Goal: Task Accomplishment & Management: Manage account settings

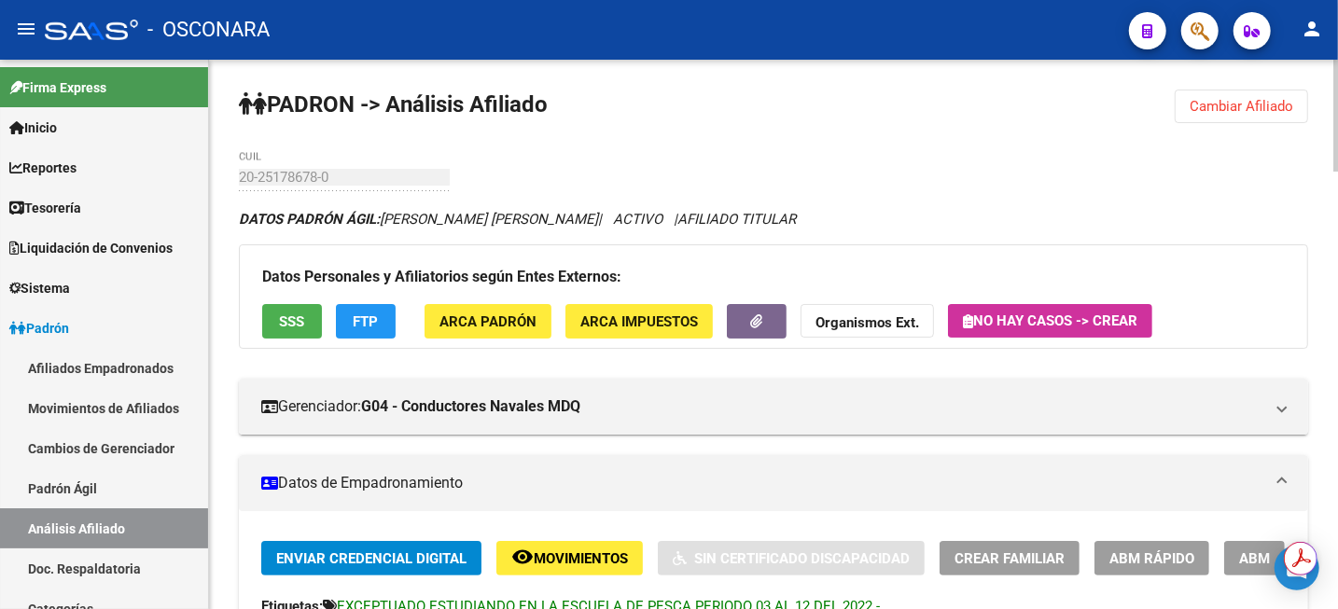
click at [1224, 100] on span "Cambiar Afiliado" at bounding box center [1242, 106] width 104 height 17
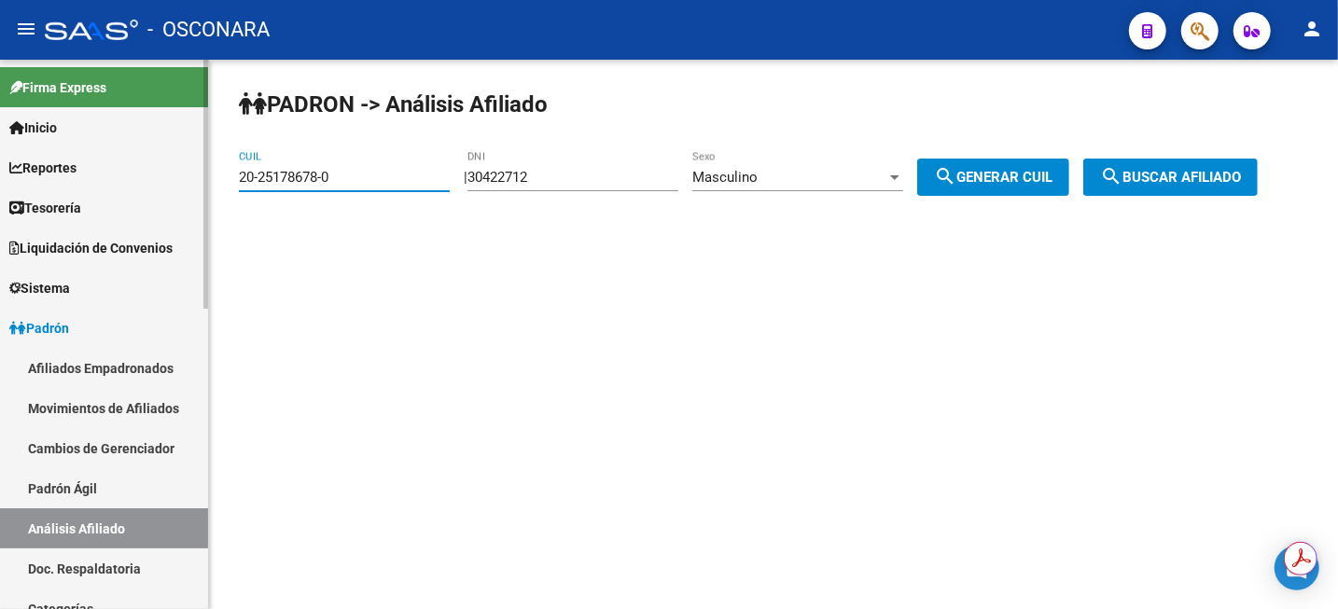
drag, startPoint x: 411, startPoint y: 181, endPoint x: 143, endPoint y: 166, distance: 269.1
click at [146, 168] on mat-sidenav-container "Firma Express Inicio Calendario SSS Instructivos Contacto OS Reportes Tablero d…" at bounding box center [669, 335] width 1338 height 550
paste input "7-22432622-5"
type input "27-22432622-5"
click at [1156, 170] on button "search Buscar afiliado" at bounding box center [1170, 177] width 174 height 37
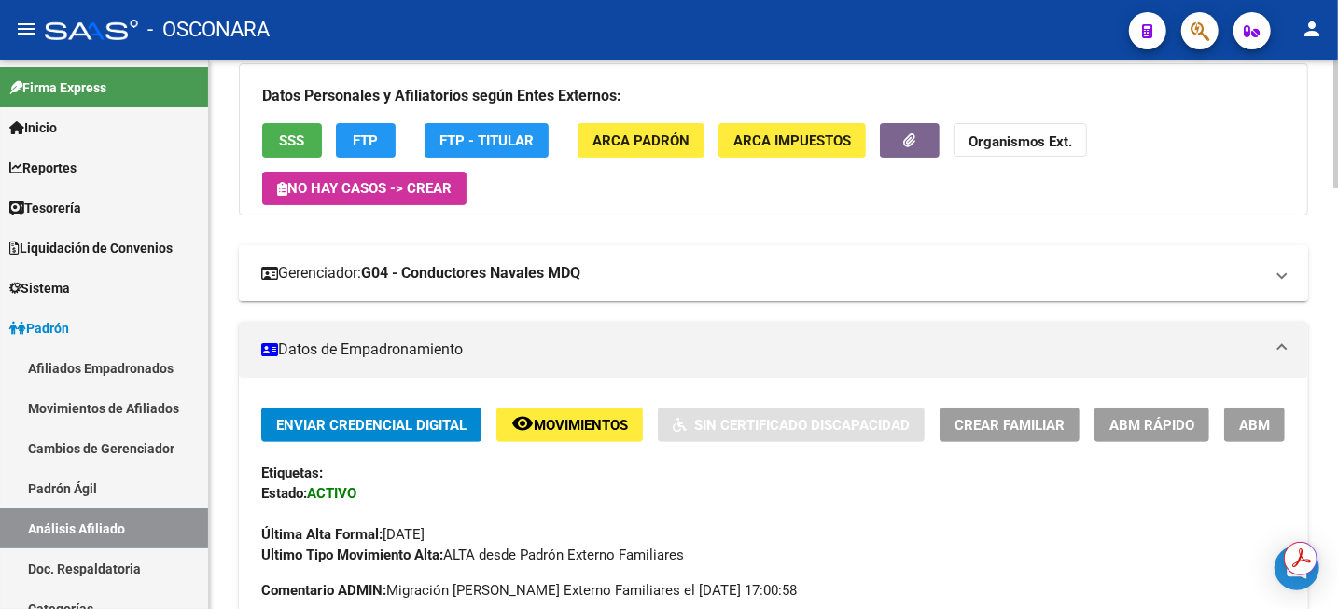
scroll to position [117, 0]
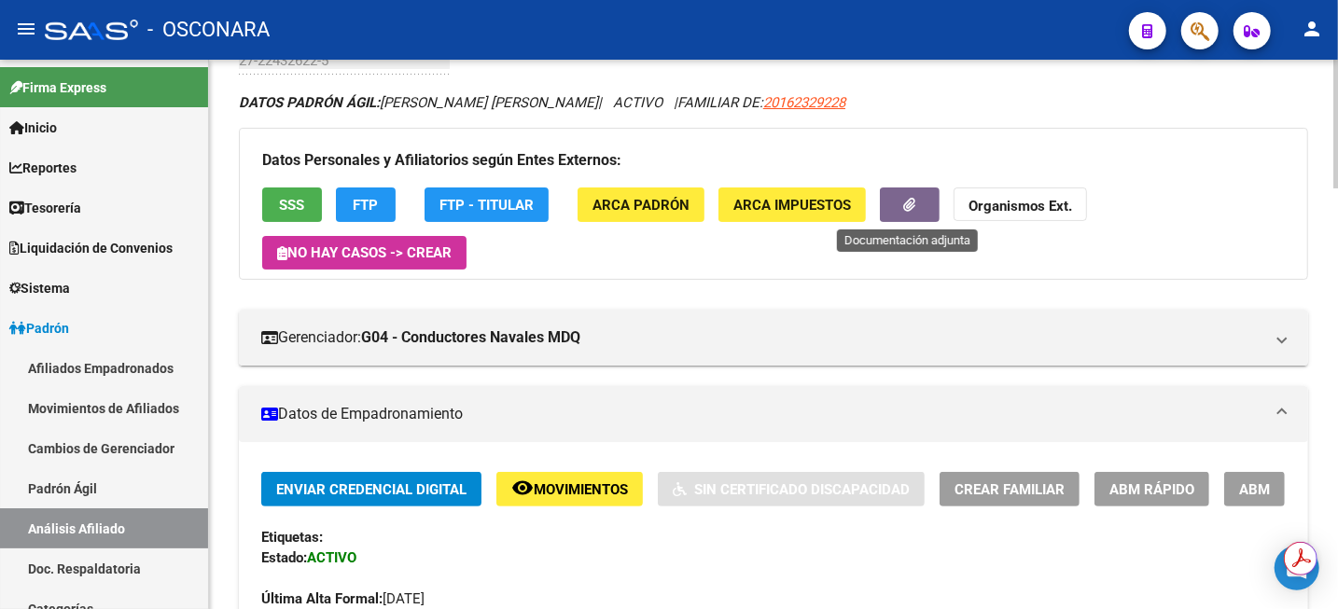
click at [913, 194] on button "button" at bounding box center [910, 205] width 60 height 35
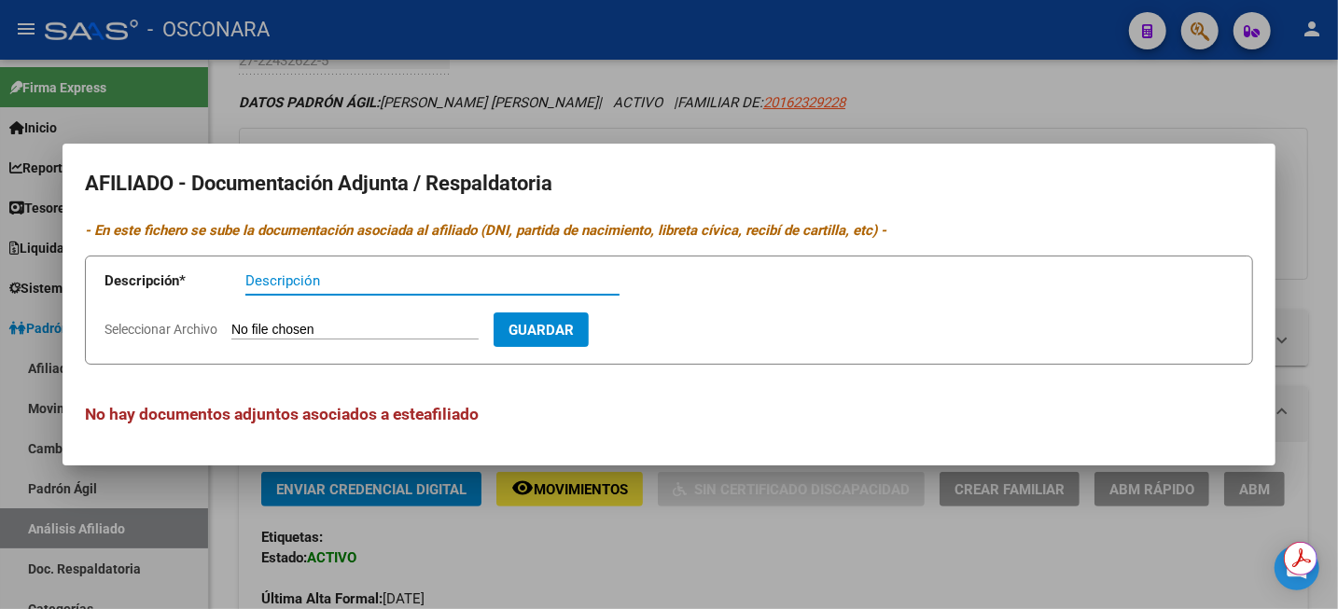
click at [1336, 88] on div at bounding box center [669, 304] width 1338 height 609
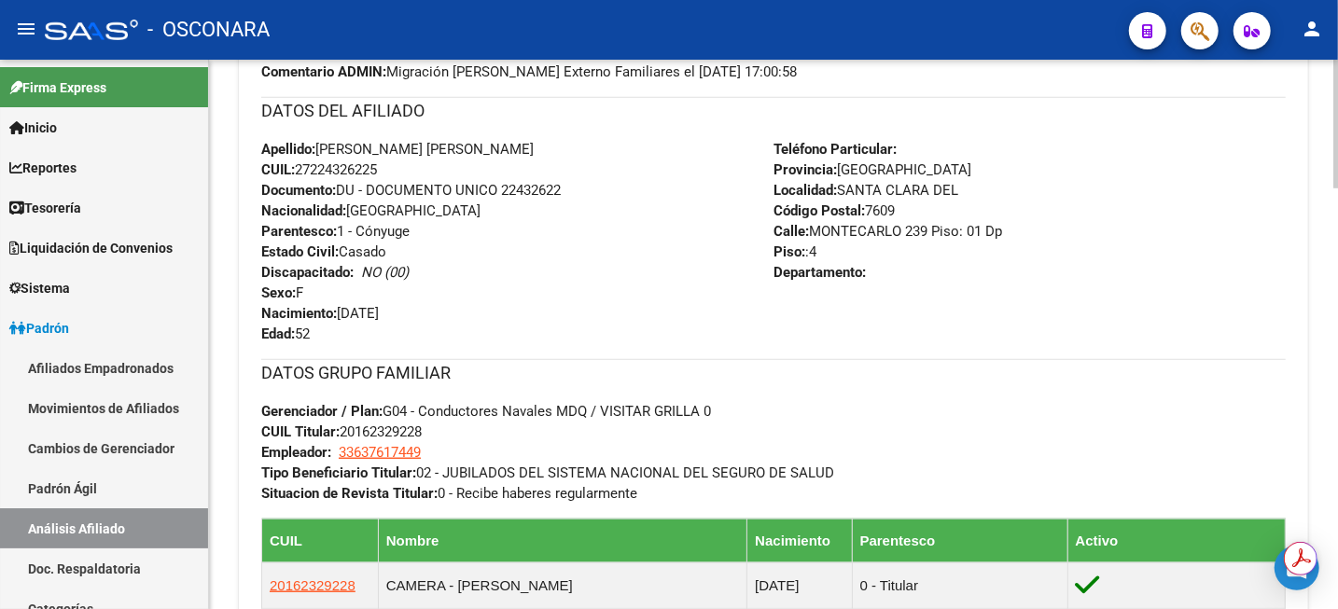
scroll to position [1050, 0]
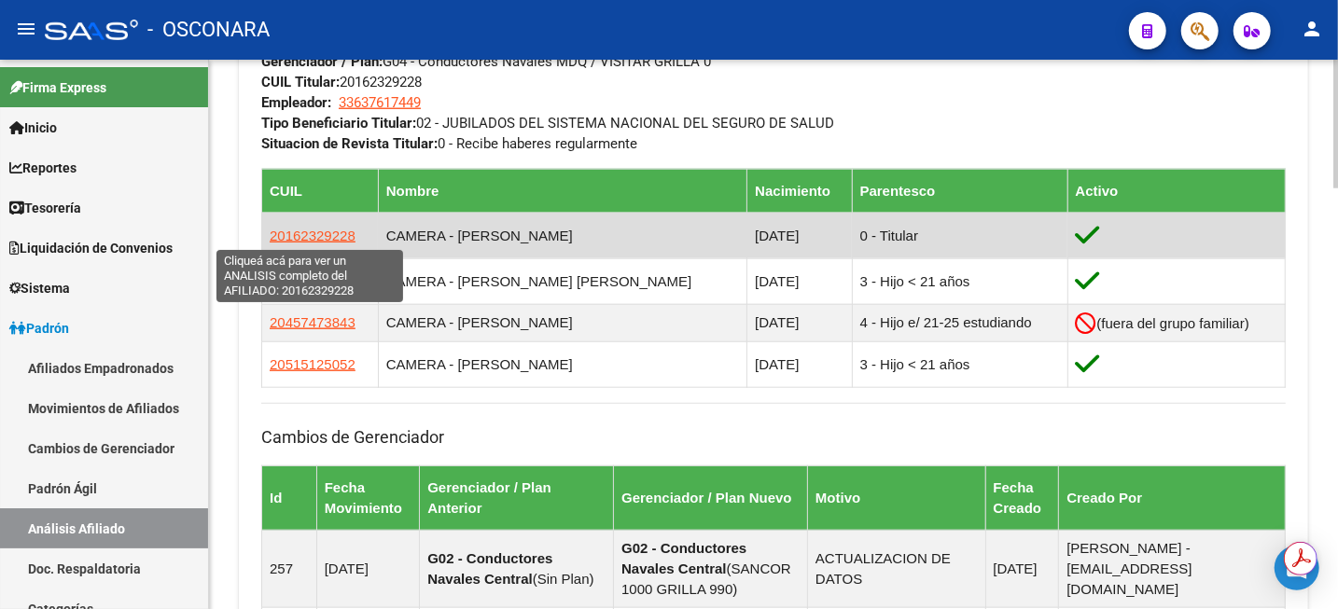
drag, startPoint x: 359, startPoint y: 237, endPoint x: 272, endPoint y: 232, distance: 87.8
click at [272, 232] on td "20162329228" at bounding box center [320, 236] width 117 height 46
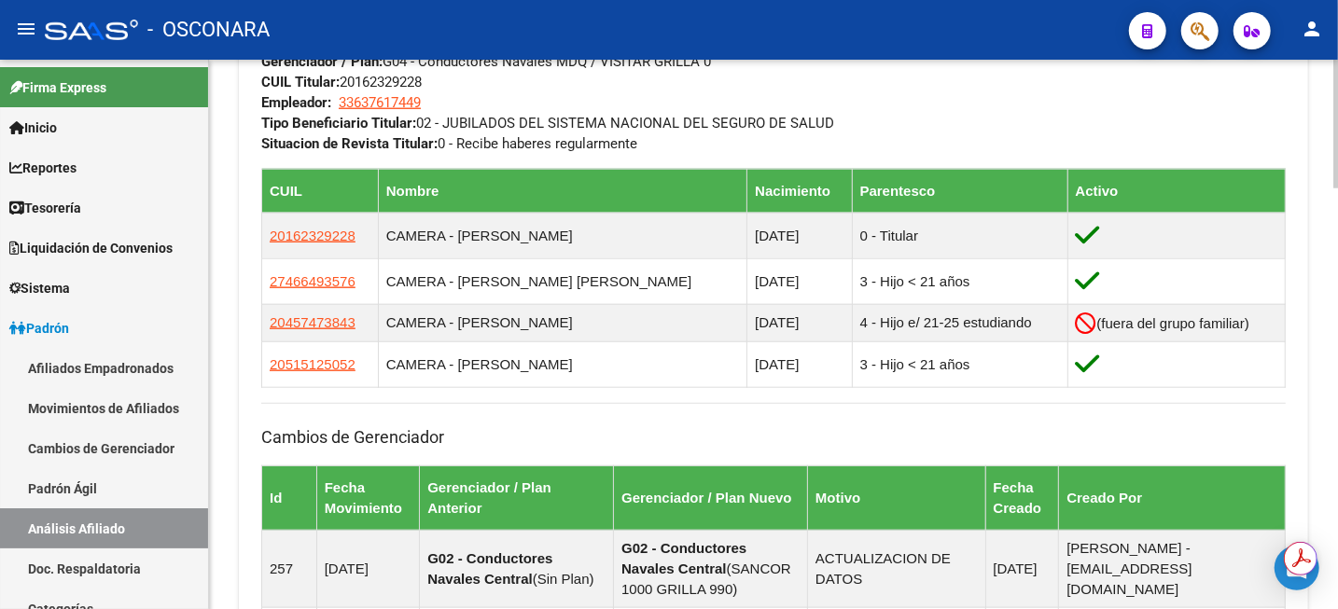
copy span "20162329228"
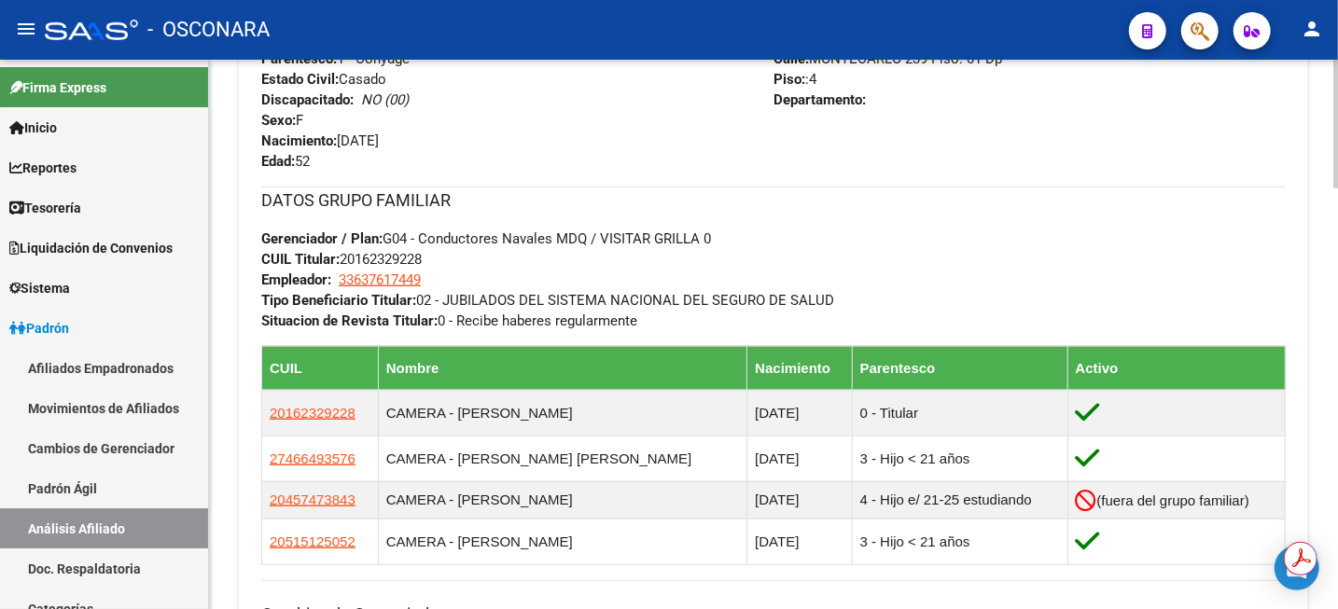
scroll to position [816, 0]
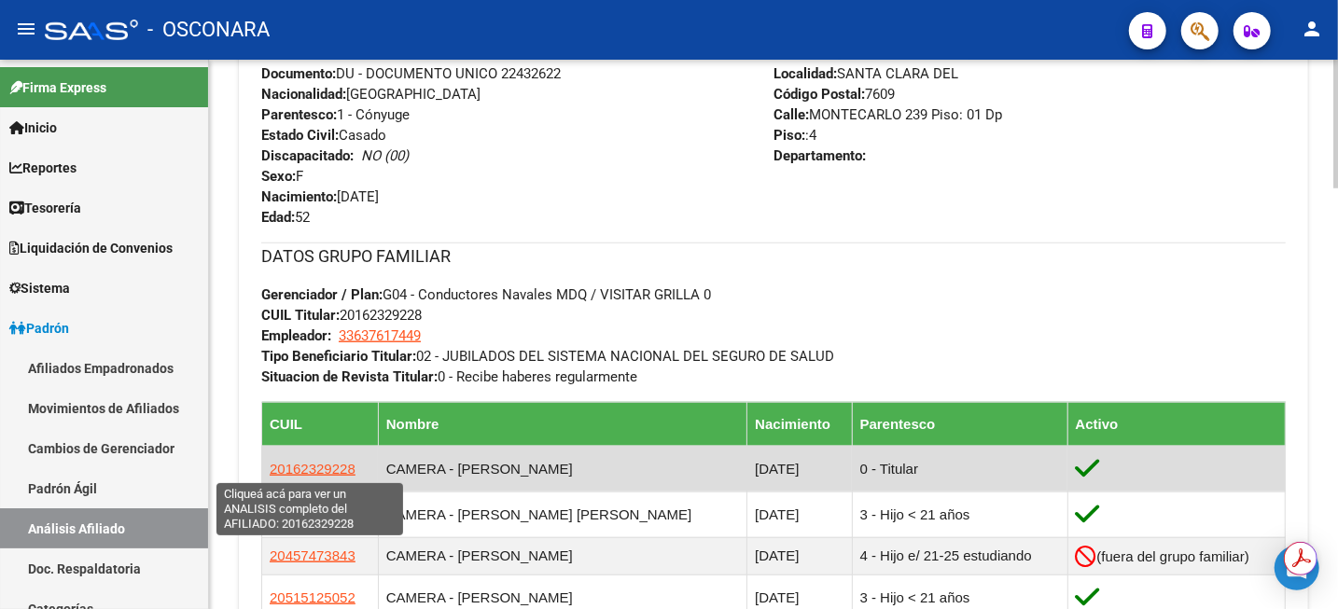
click at [307, 463] on span "20162329228" at bounding box center [313, 469] width 86 height 16
copy span "20162329228"
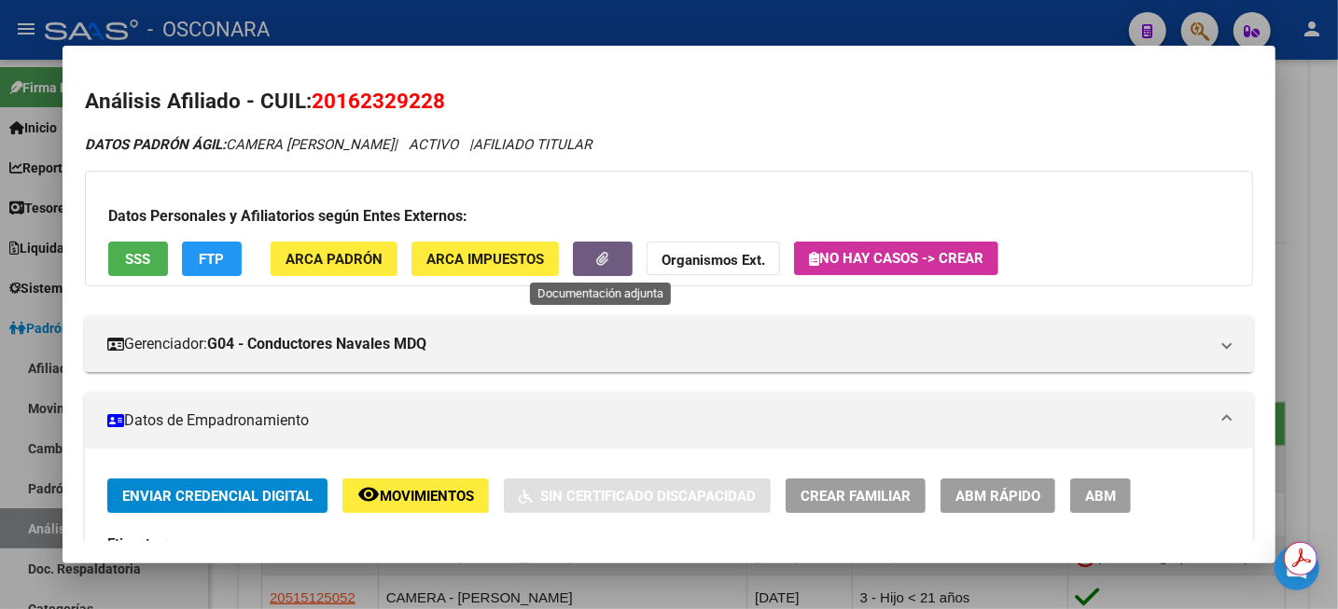
click at [577, 267] on button "button" at bounding box center [603, 259] width 60 height 35
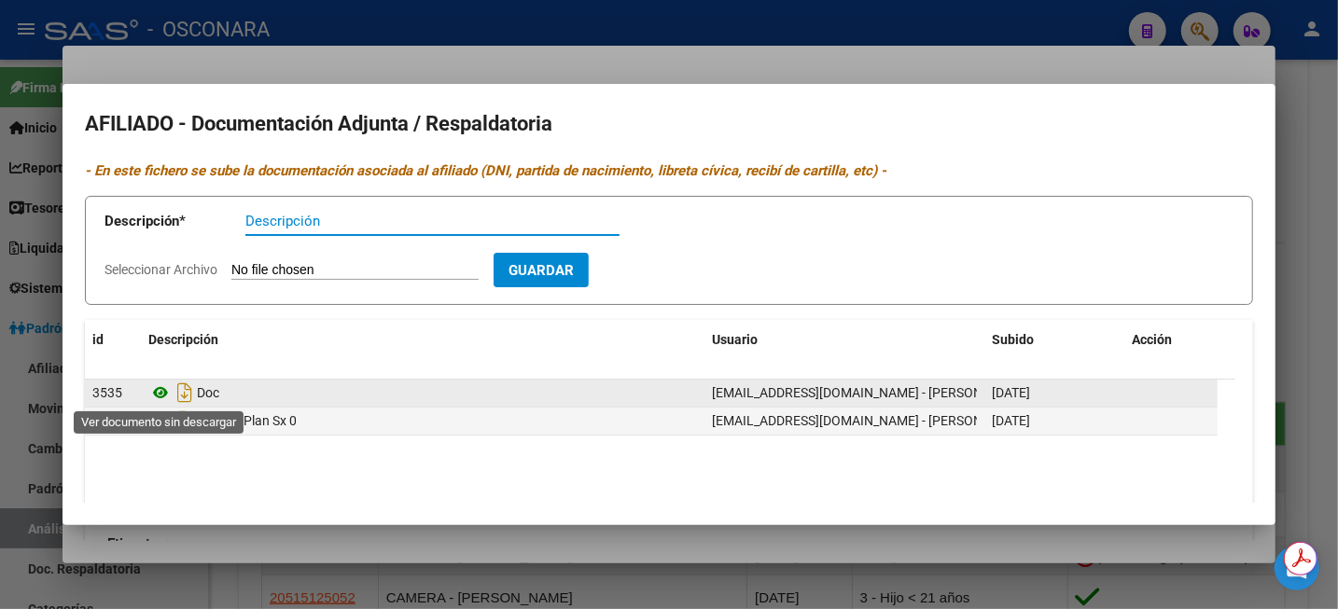
click at [157, 393] on icon at bounding box center [160, 393] width 24 height 22
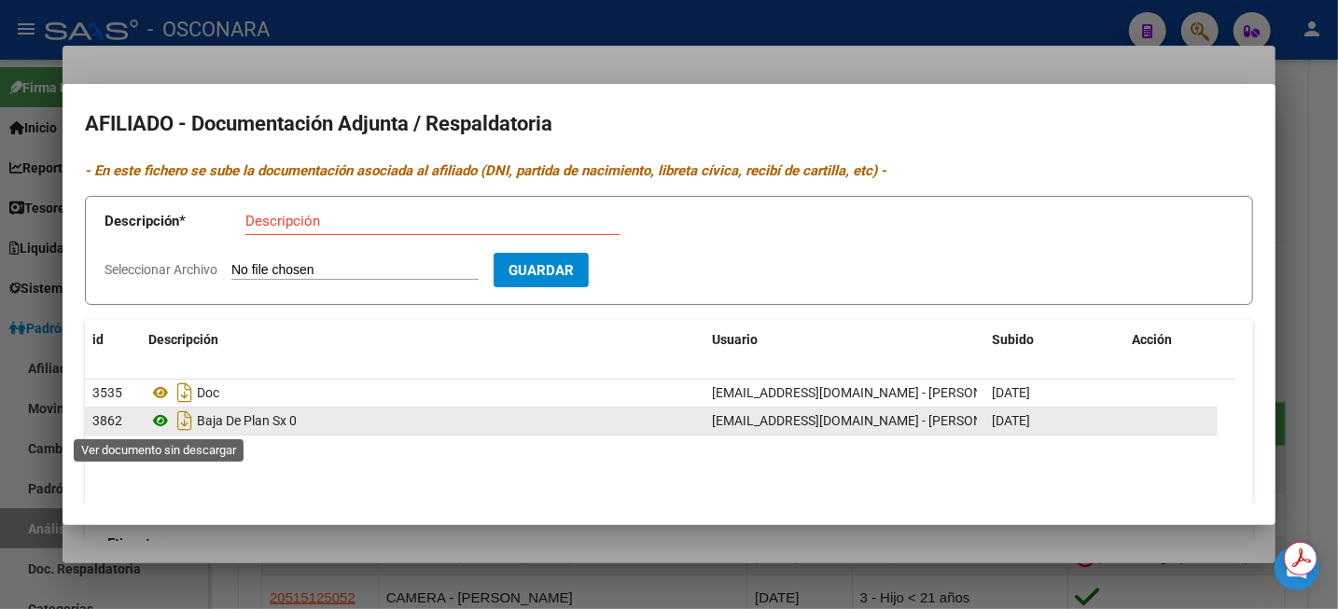
click at [159, 418] on icon at bounding box center [160, 421] width 24 height 22
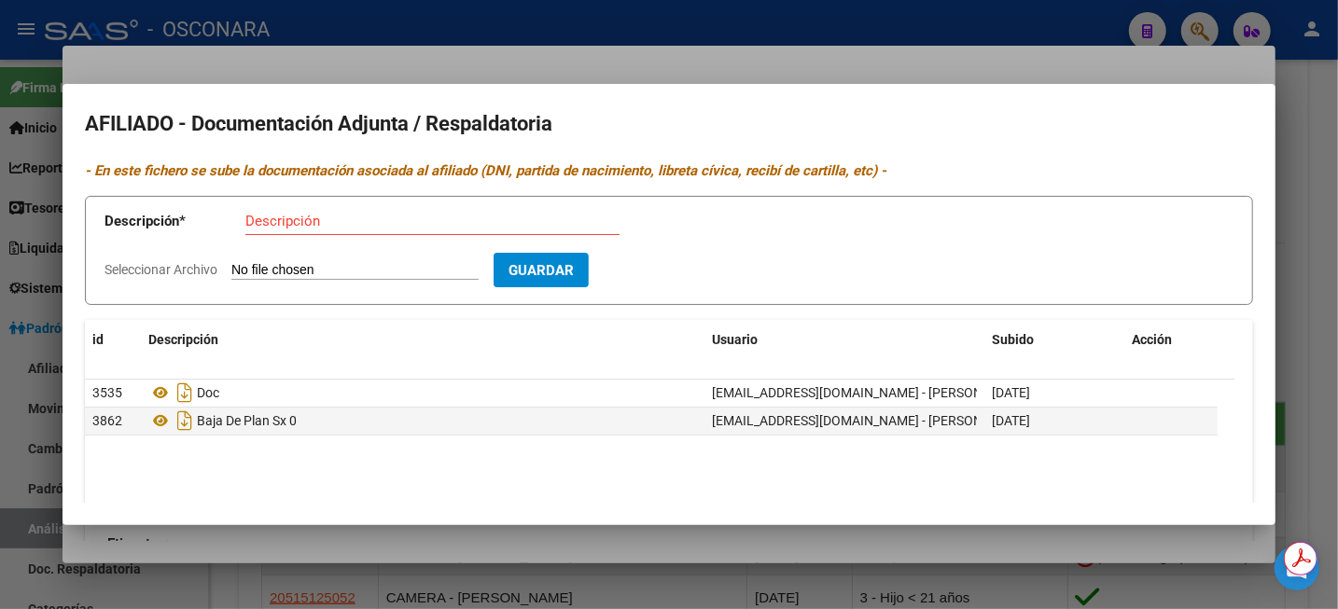
click at [1309, 152] on div at bounding box center [669, 304] width 1338 height 609
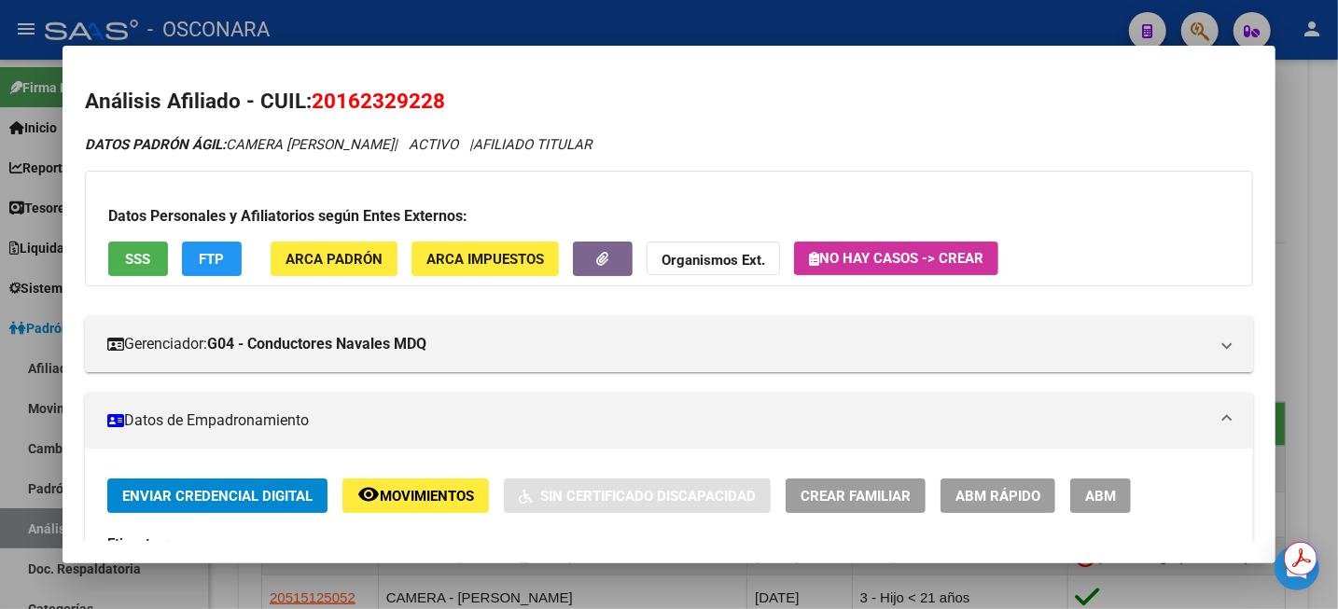
scroll to position [117, 0]
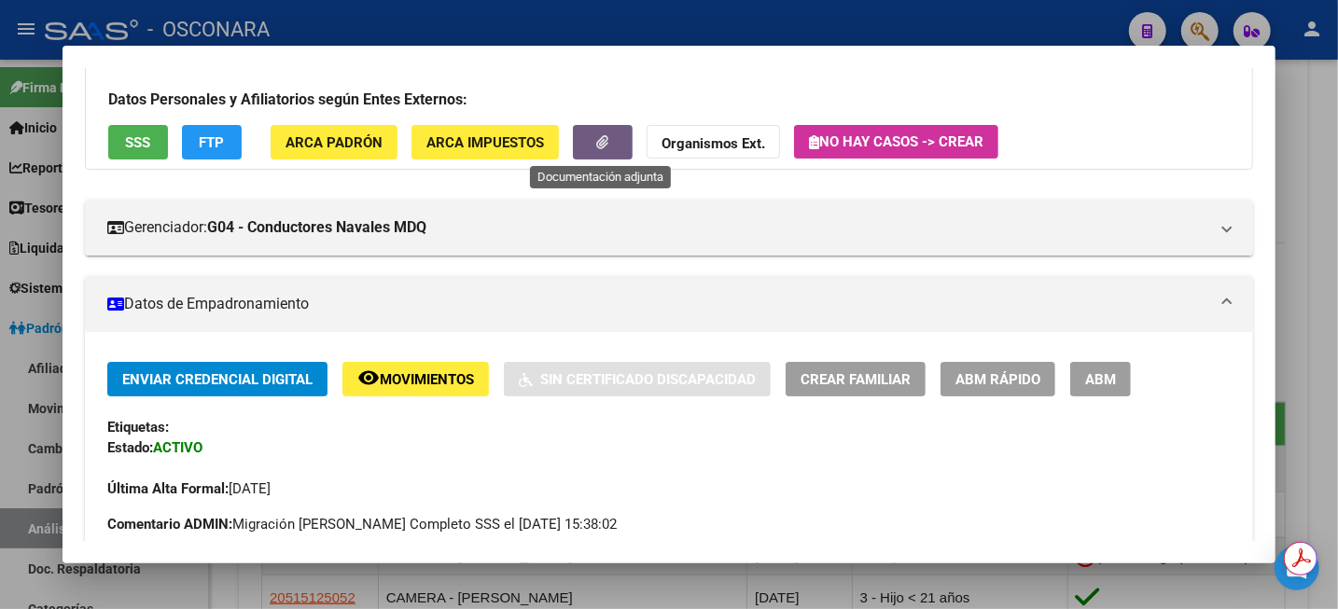
click at [585, 126] on button "button" at bounding box center [603, 142] width 60 height 35
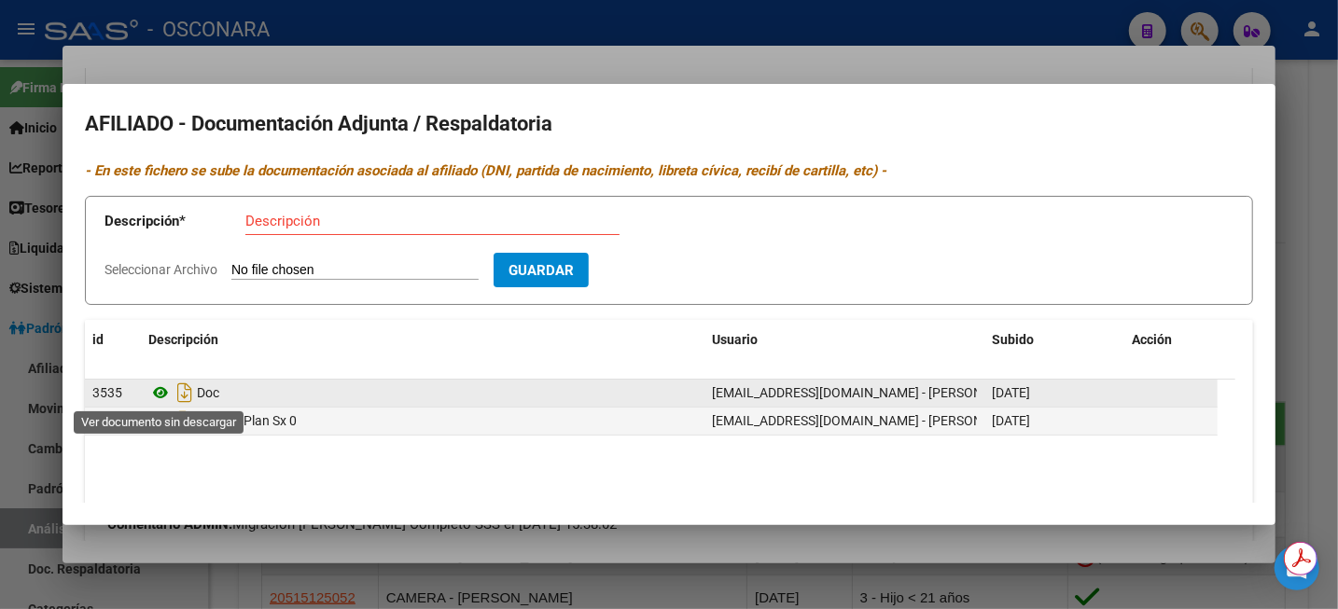
click at [160, 390] on icon at bounding box center [160, 393] width 24 height 22
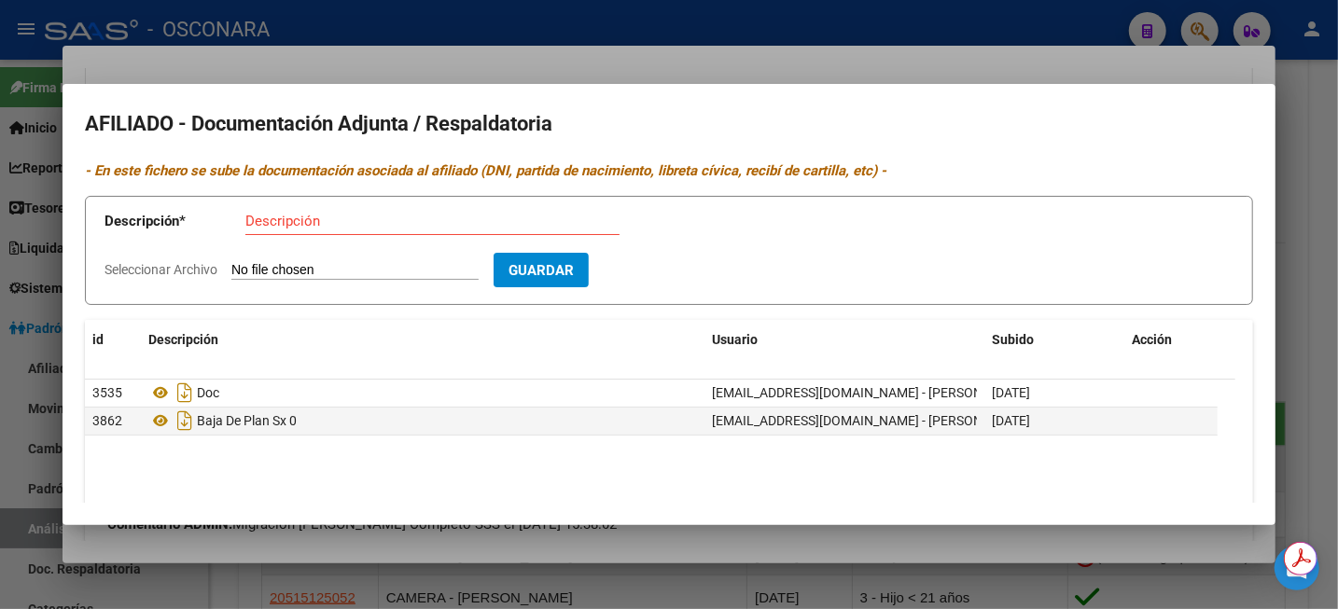
click at [1336, 77] on div at bounding box center [669, 304] width 1338 height 609
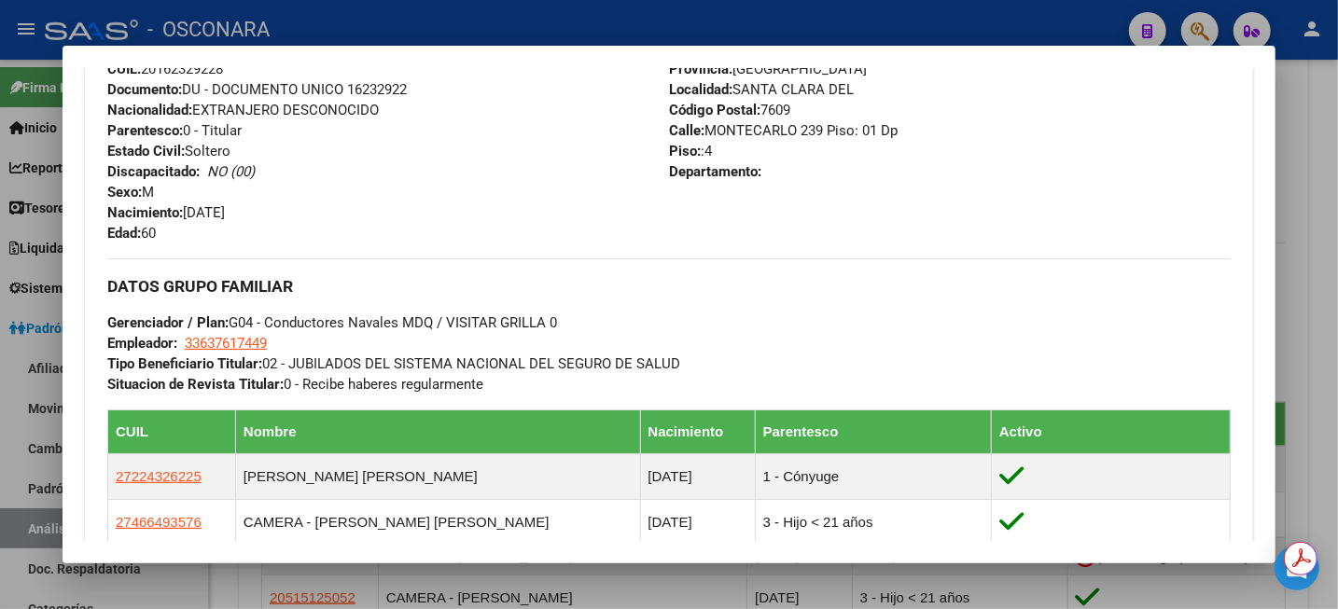
scroll to position [1050, 0]
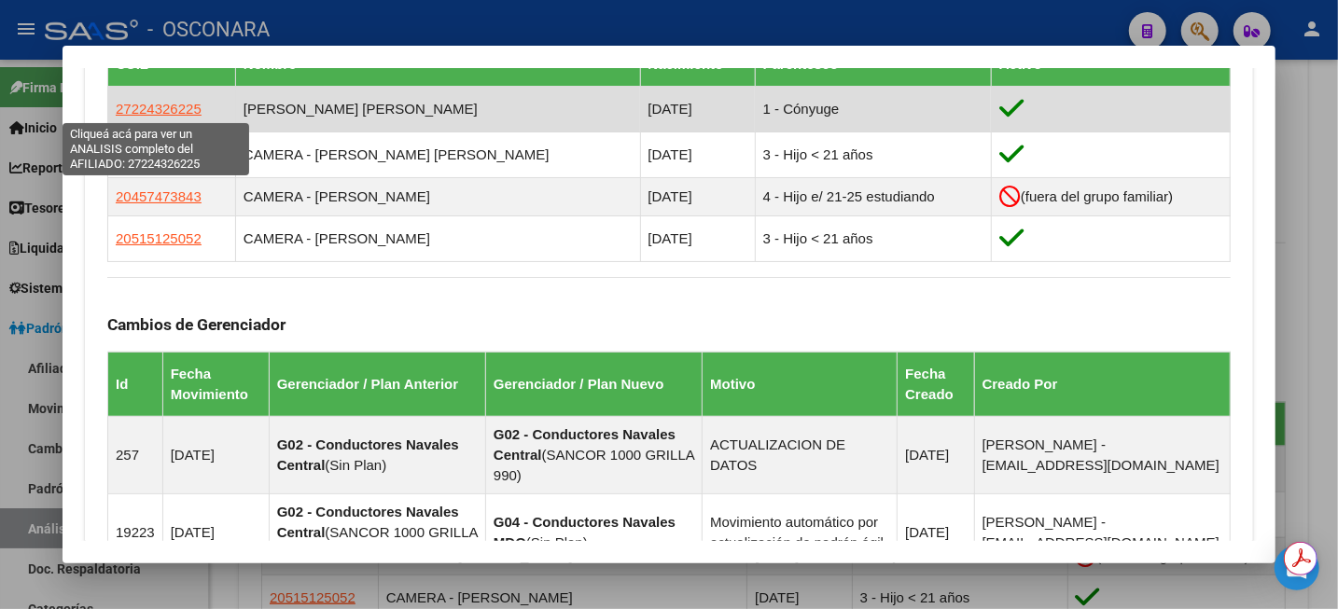
click at [145, 110] on span "27224326225" at bounding box center [159, 109] width 86 height 16
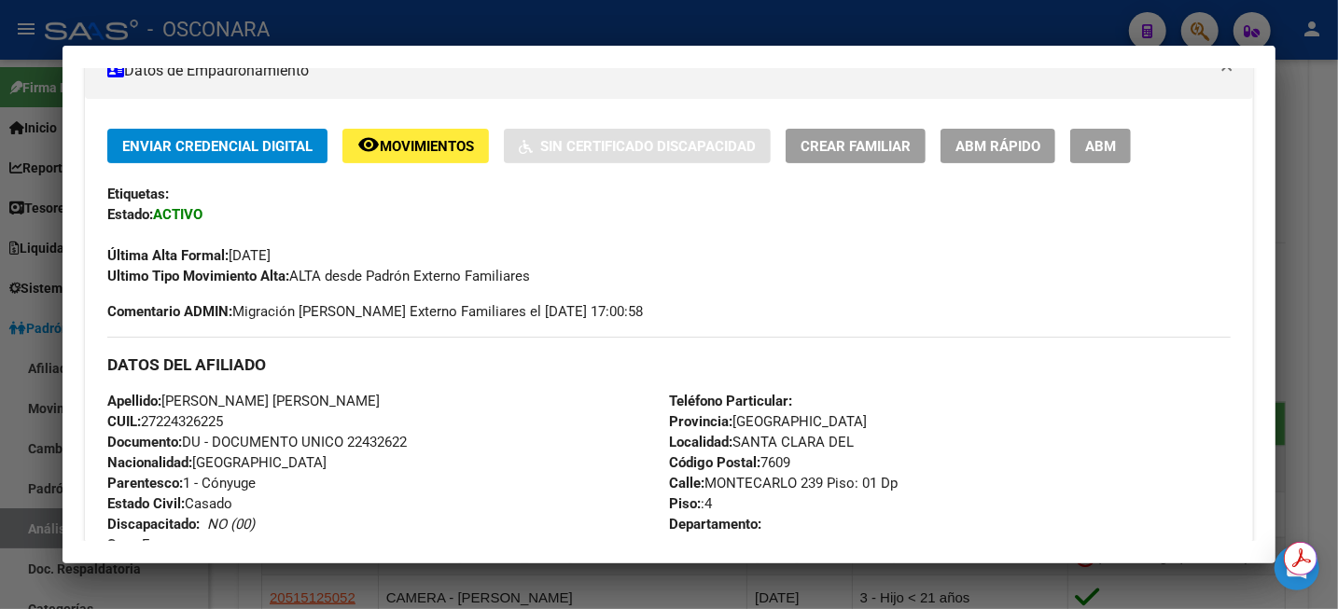
scroll to position [467, 0]
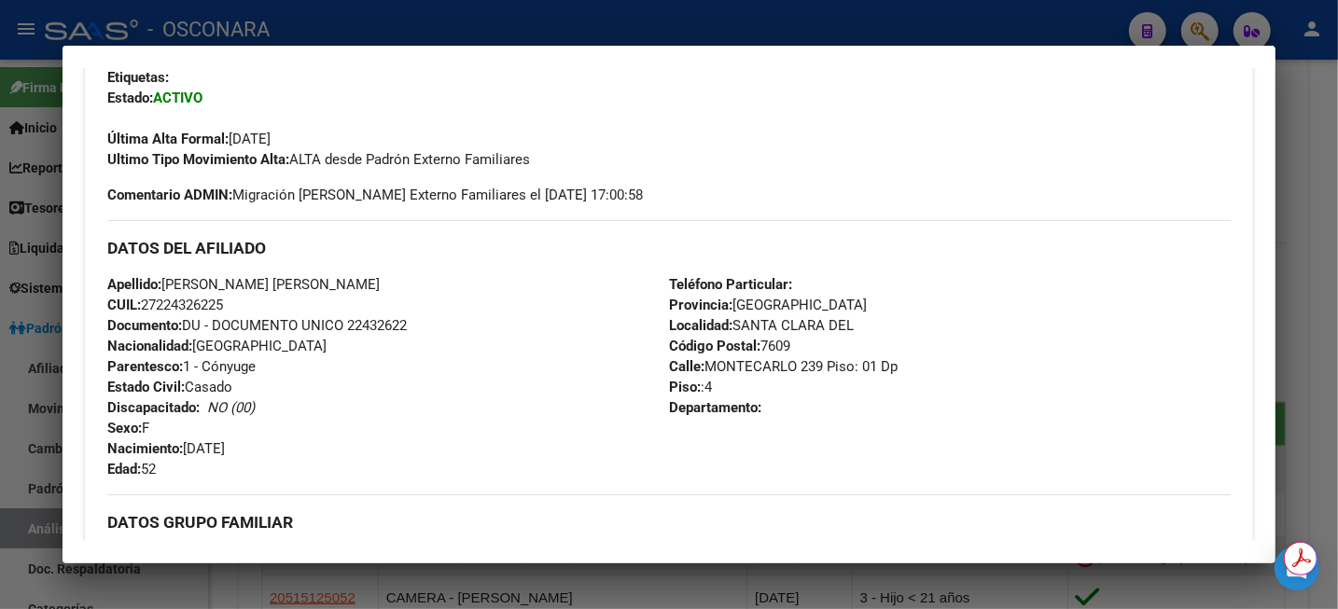
click at [1336, 139] on div at bounding box center [669, 304] width 1338 height 609
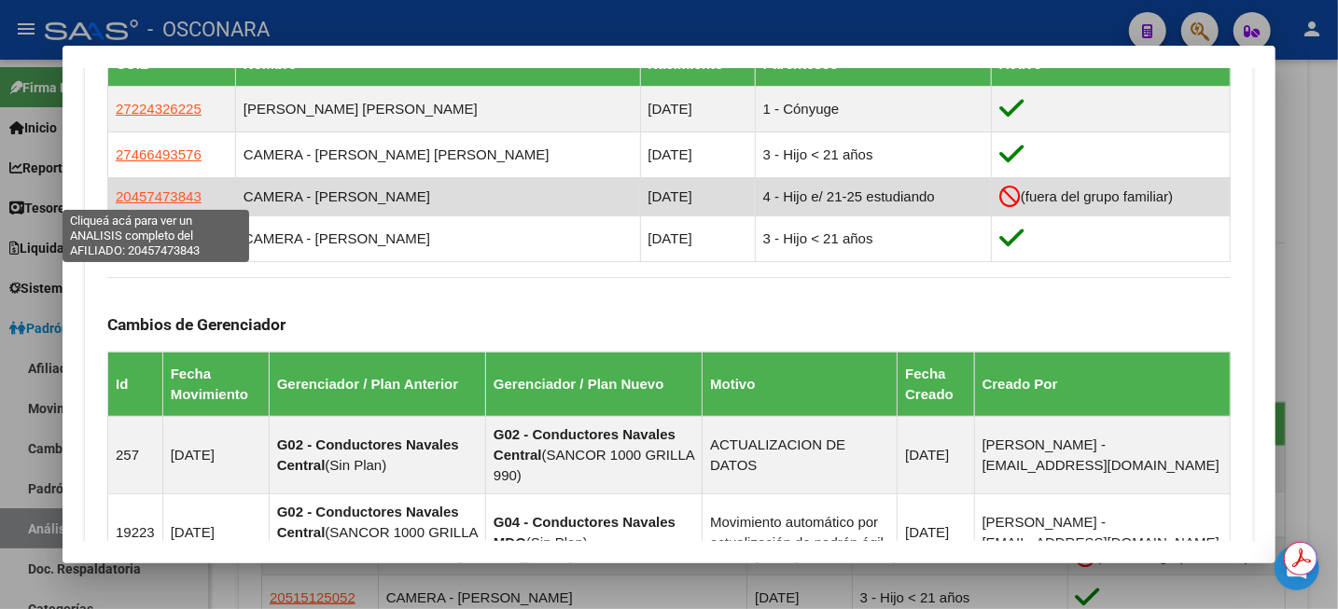
click at [155, 189] on span "20457473843" at bounding box center [159, 196] width 86 height 16
type textarea "20457473843"
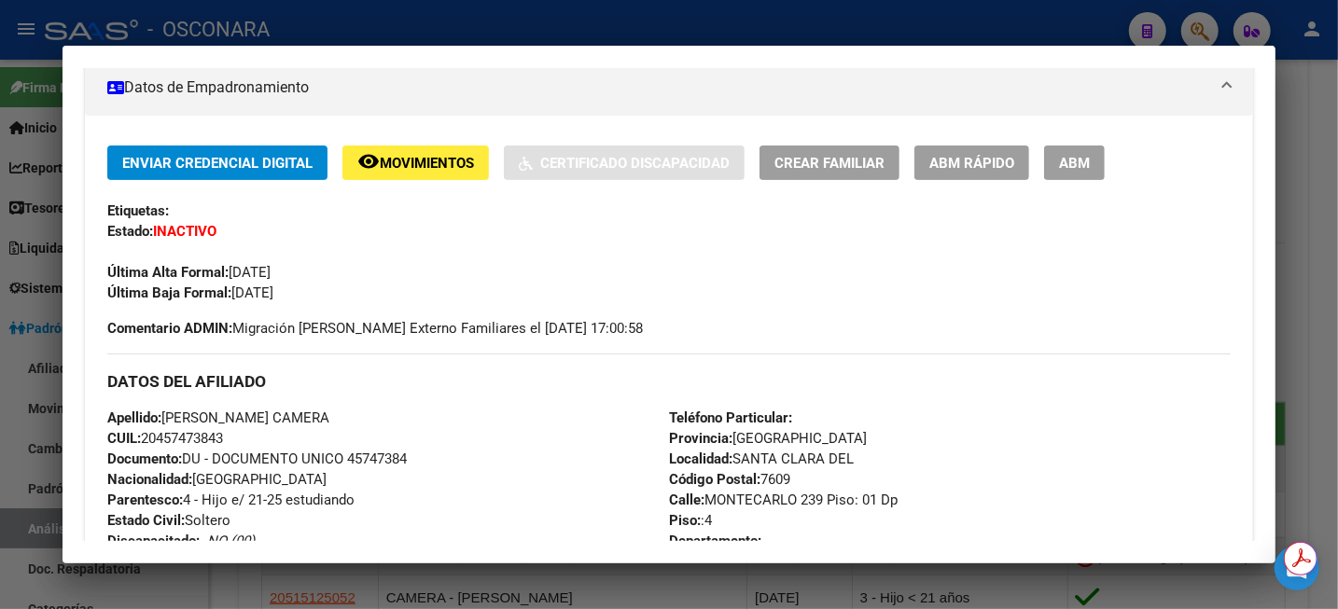
scroll to position [339, 0]
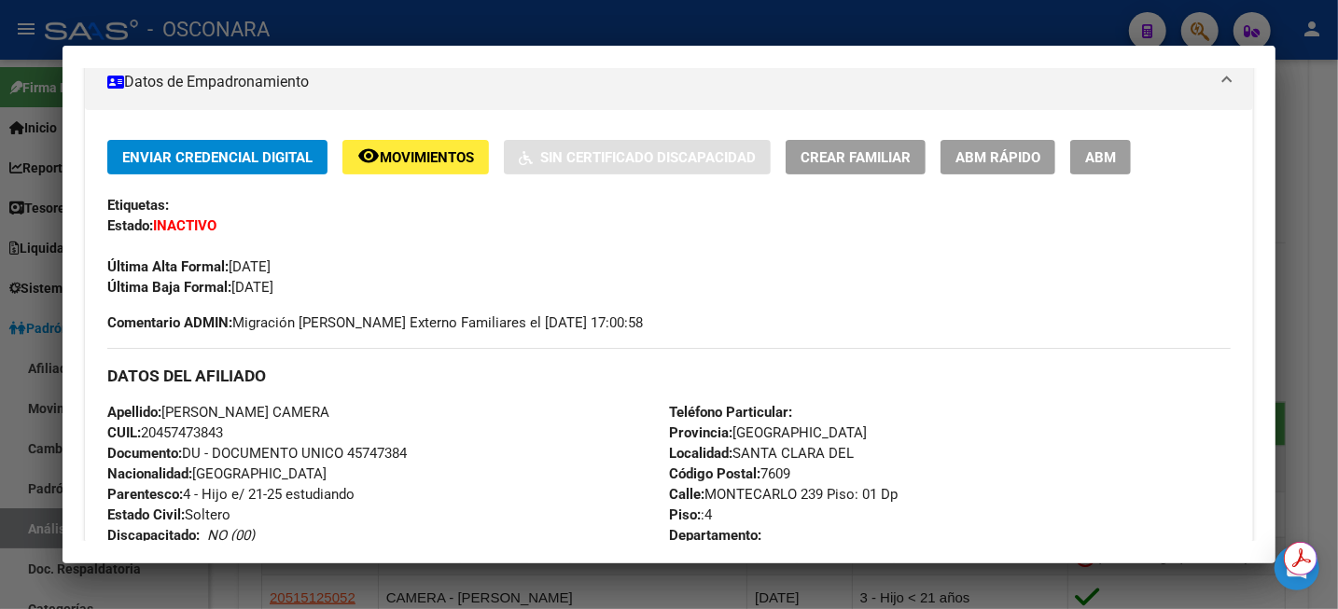
click at [1327, 131] on div at bounding box center [669, 304] width 1338 height 609
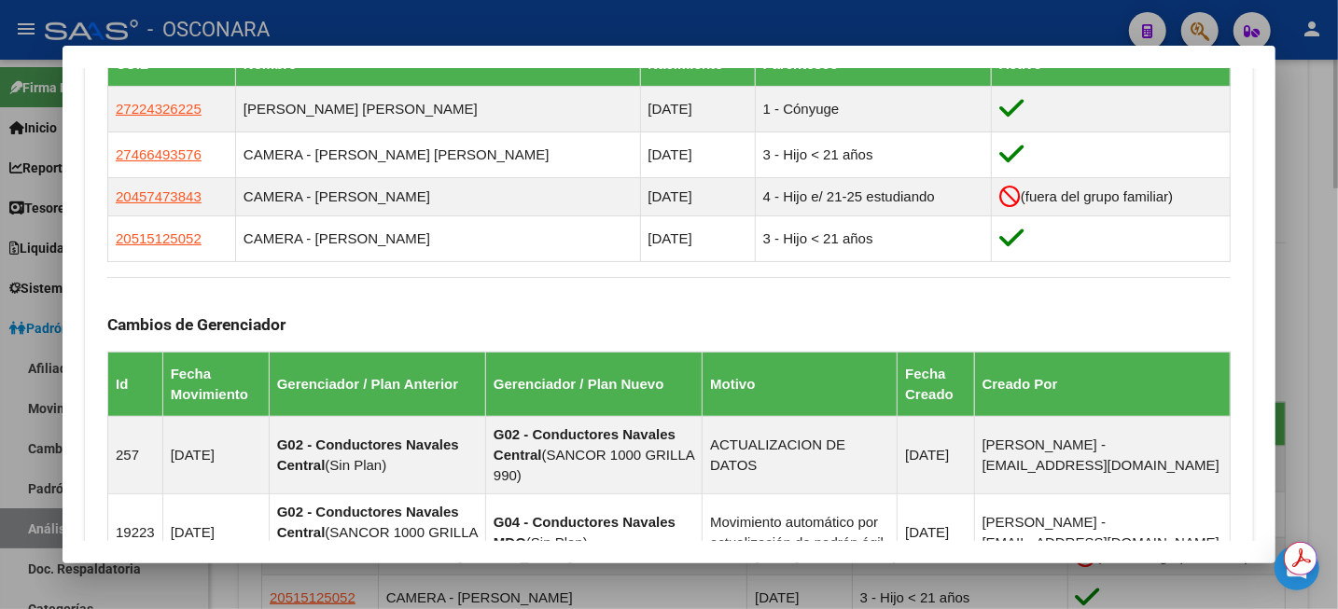
click at [1327, 132] on div at bounding box center [669, 304] width 1338 height 609
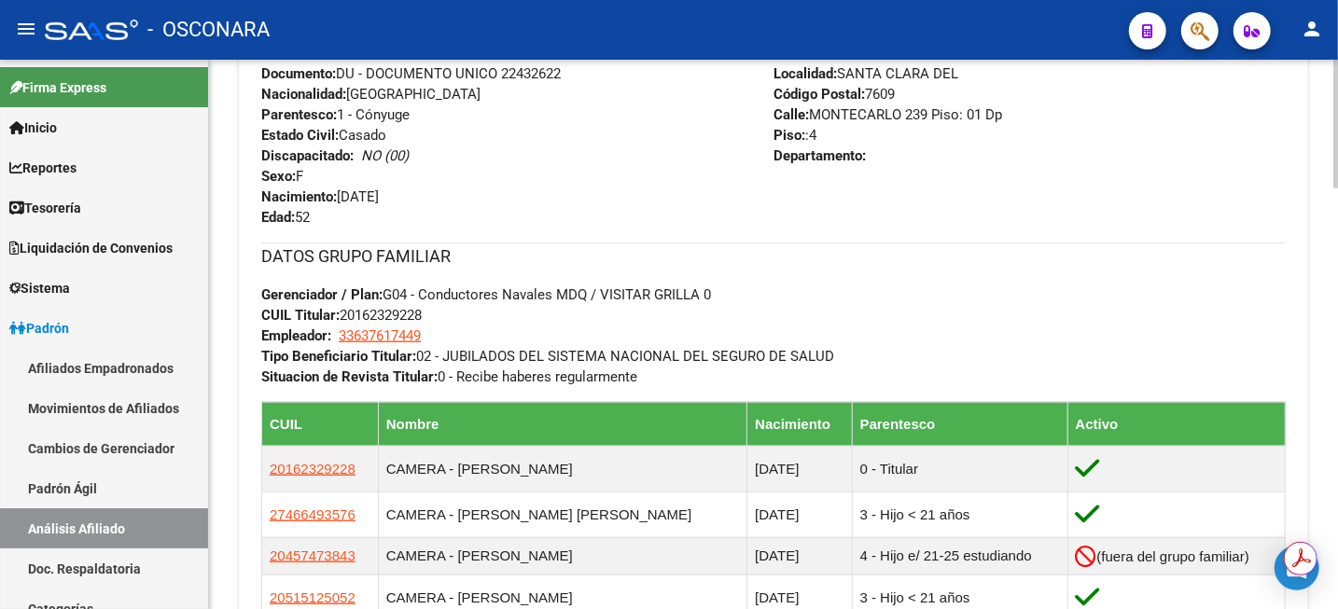
click at [1298, 129] on div "Enviar Credencial Digital remove_red_eye Movimientos Sin Certificado Discapacid…" at bounding box center [773, 507] width 1069 height 1471
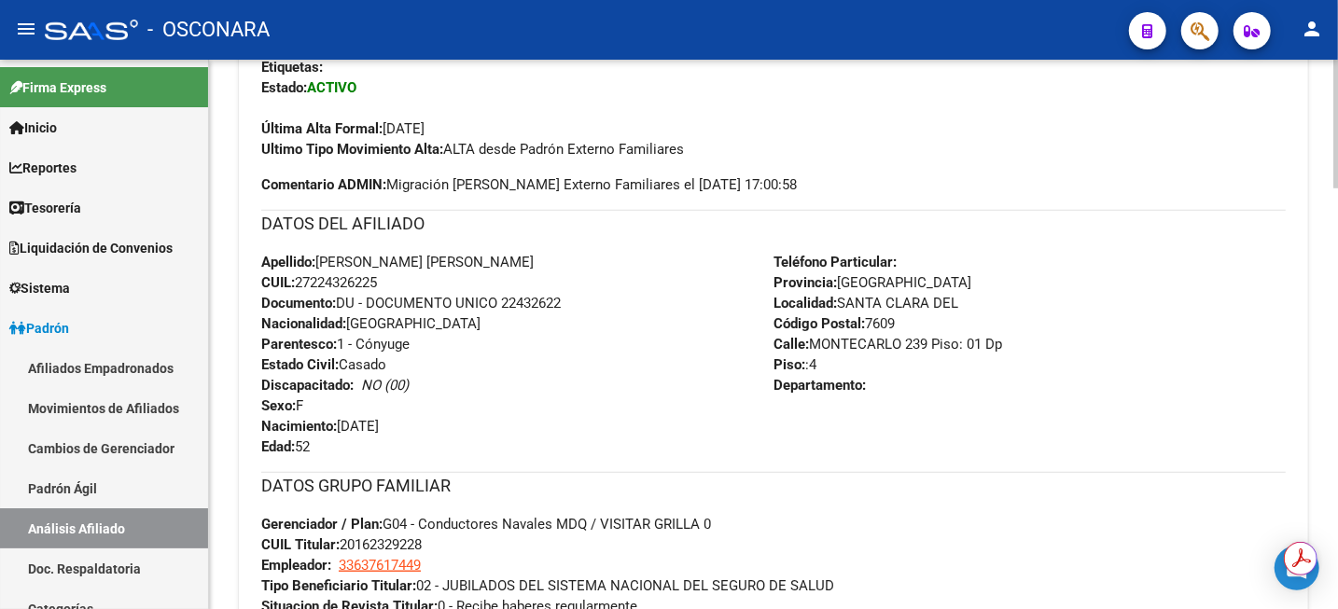
scroll to position [350, 0]
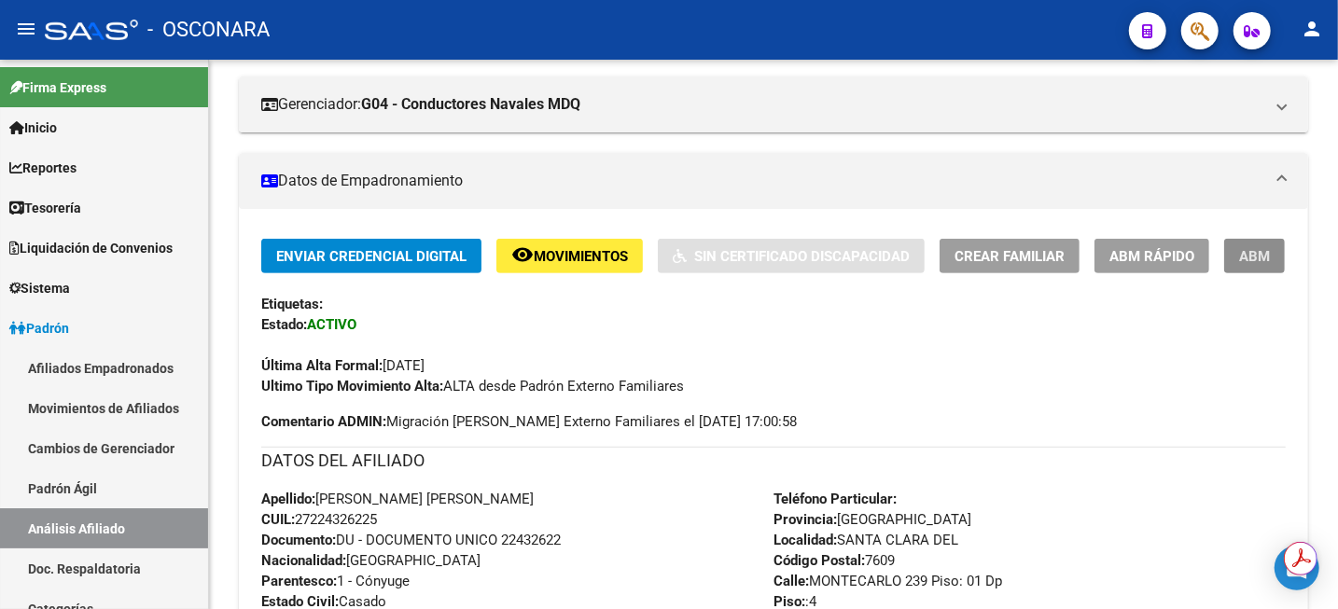
click at [1261, 261] on span "ABM" at bounding box center [1254, 256] width 31 height 17
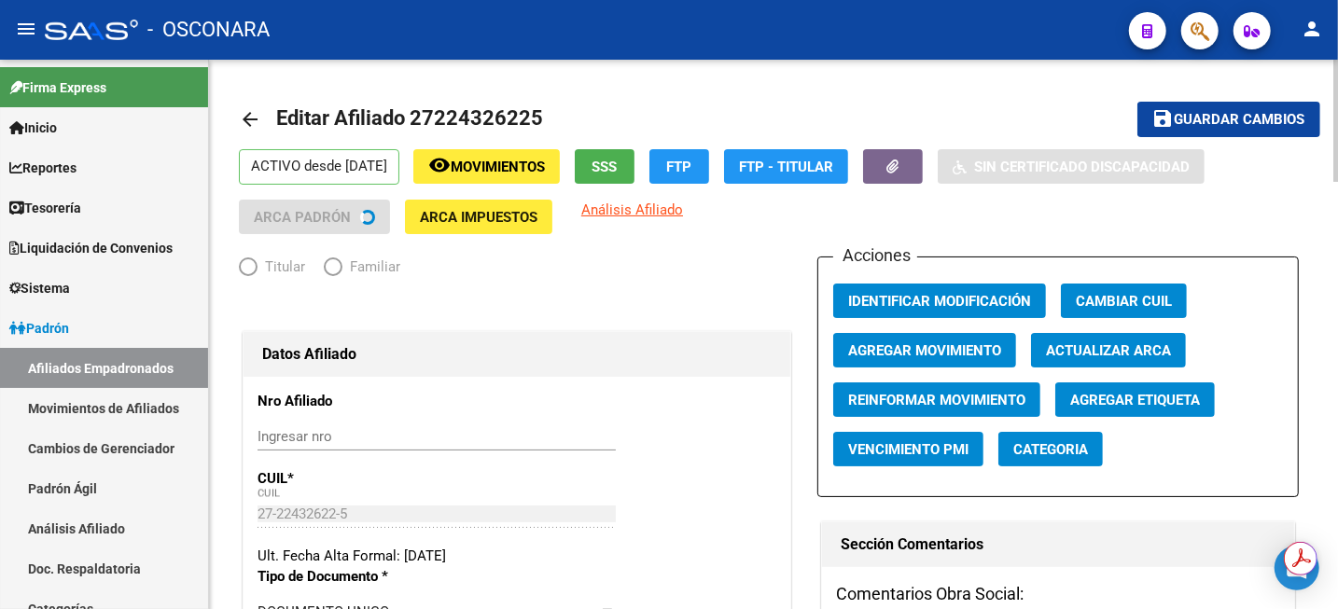
radio input "true"
type input "33-63761744-9"
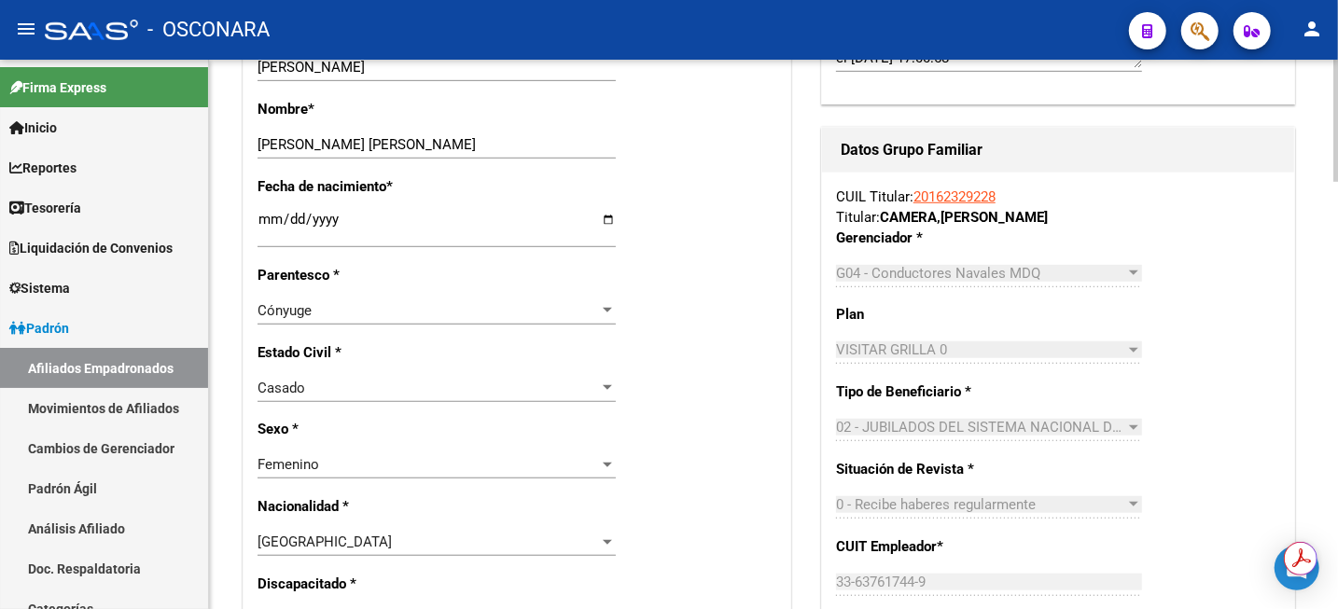
scroll to position [700, 0]
click at [368, 237] on input "[DATE]" at bounding box center [437, 226] width 358 height 30
click at [357, 220] on input "[DATE]" at bounding box center [437, 226] width 358 height 30
click at [323, 210] on div "[DATE] Ingresar fecha" at bounding box center [437, 227] width 358 height 40
click at [328, 217] on input "[DATE]" at bounding box center [437, 226] width 358 height 30
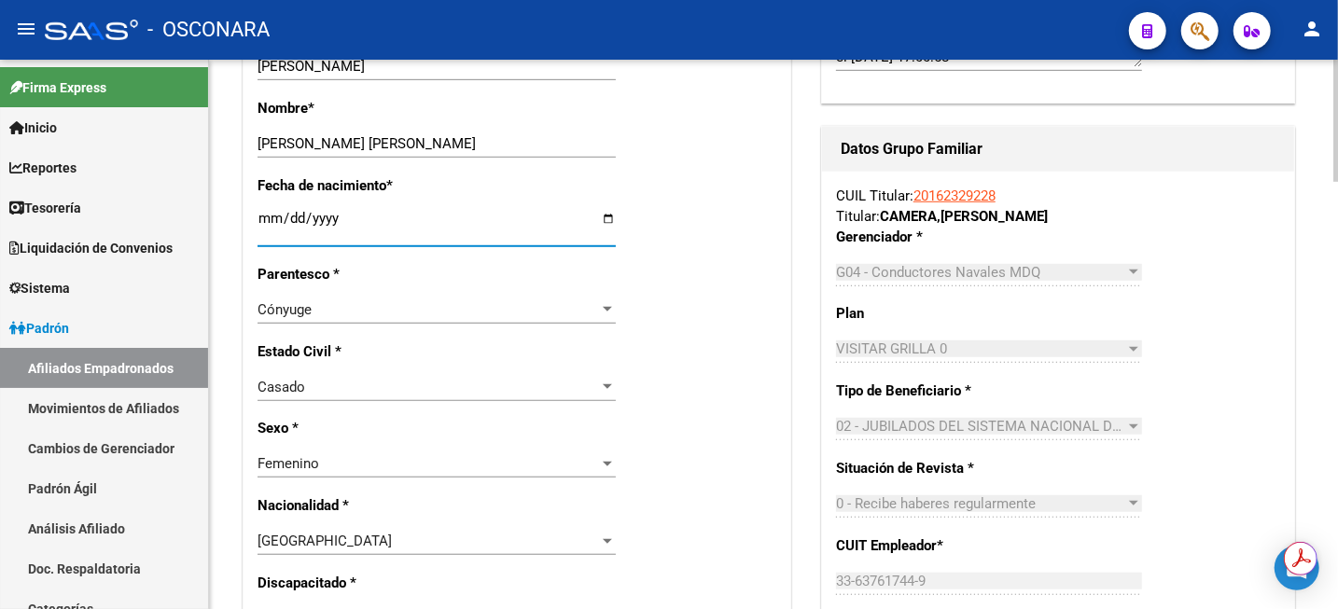
click at [336, 220] on input "[DATE]" at bounding box center [437, 226] width 358 height 30
click at [341, 220] on input "[DATE]" at bounding box center [437, 226] width 358 height 30
click at [342, 213] on input "[DATE]" at bounding box center [437, 226] width 358 height 30
click at [347, 217] on input "[DATE]" at bounding box center [437, 226] width 358 height 30
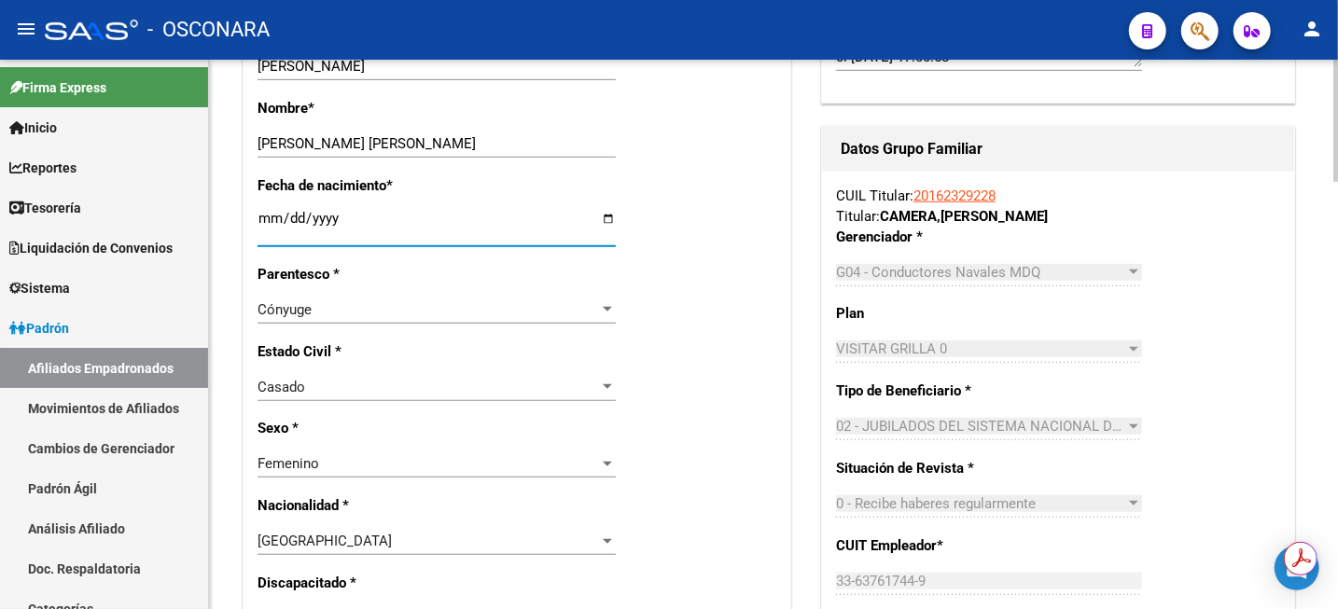
drag, startPoint x: 305, startPoint y: 229, endPoint x: 328, endPoint y: 212, distance: 28.7
click at [303, 230] on input "[DATE]" at bounding box center [437, 226] width 358 height 30
click at [332, 208] on div "[DATE] Ingresar fecha" at bounding box center [437, 227] width 358 height 40
click at [338, 214] on input "[DATE]" at bounding box center [437, 226] width 358 height 30
click at [328, 220] on input "[DATE]" at bounding box center [437, 226] width 358 height 30
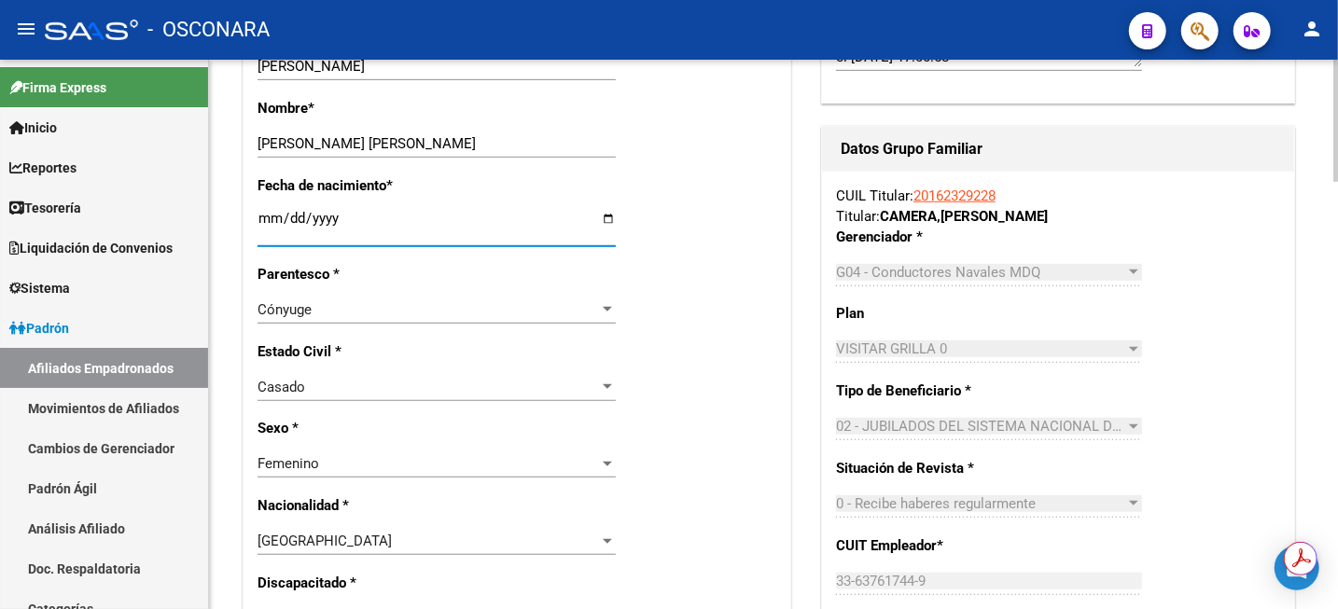
type input "[DATE]"
click at [725, 220] on div "Fecha de nacimiento * [DEMOGRAPHIC_DATA] Ingresar fecha" at bounding box center [517, 219] width 519 height 89
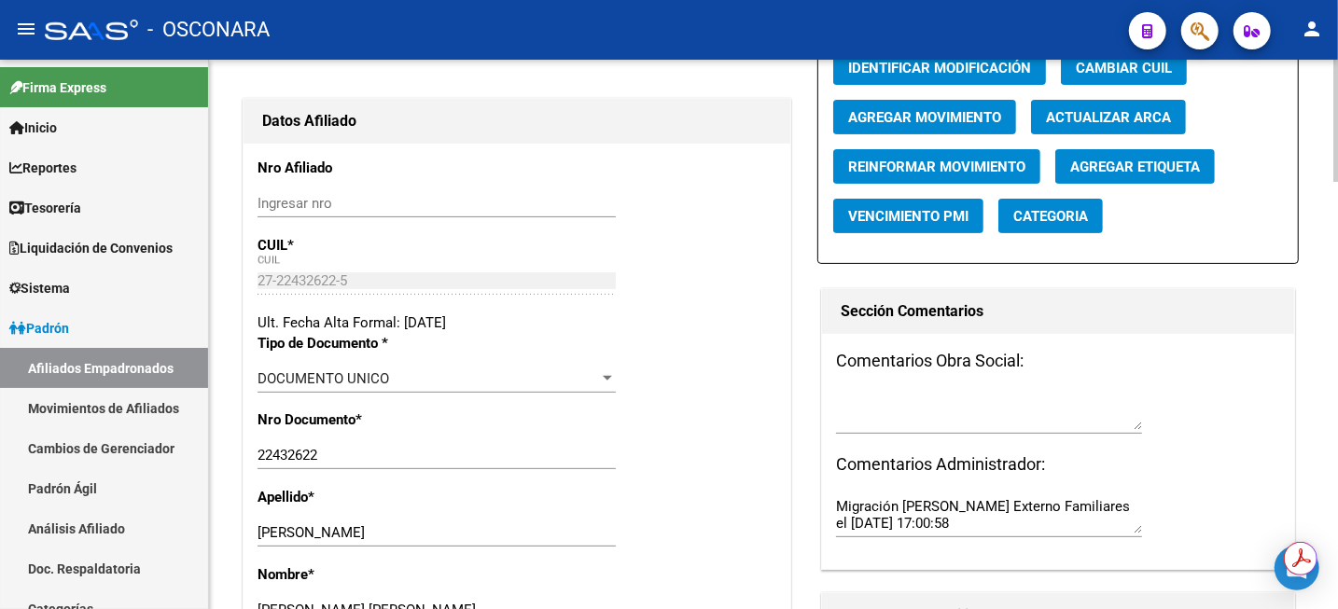
scroll to position [0, 0]
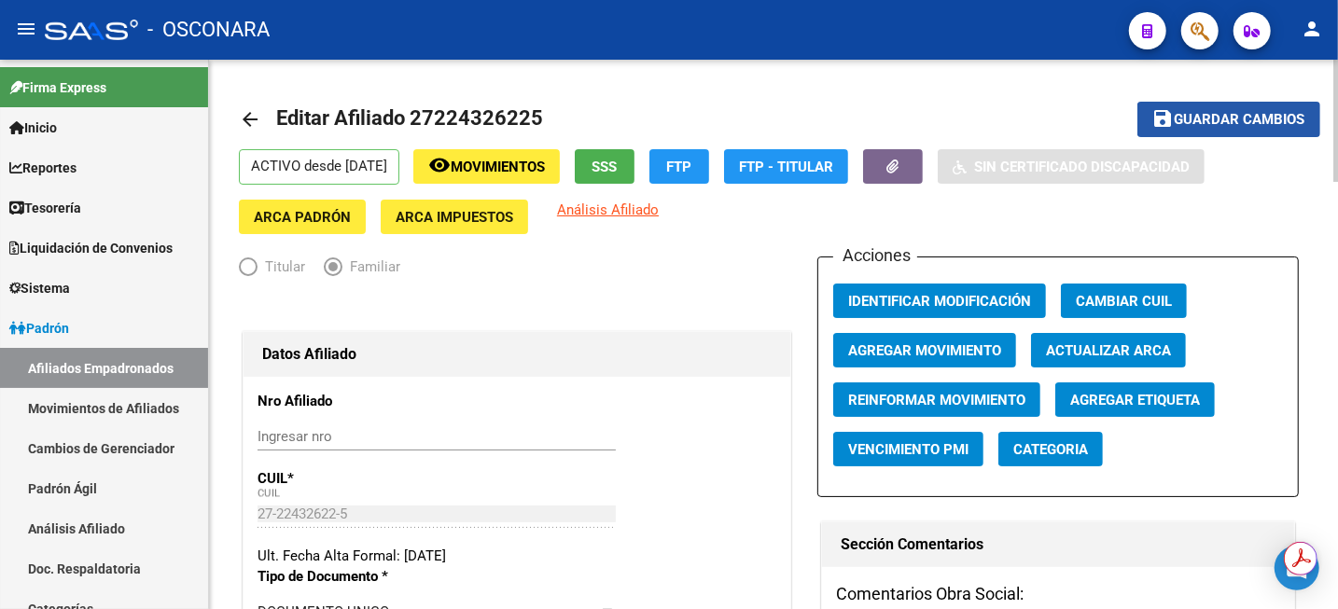
click at [1235, 116] on span "Guardar cambios" at bounding box center [1240, 120] width 131 height 17
click at [495, 127] on span "Editar Afiliado 27224326225" at bounding box center [409, 117] width 267 height 23
copy h1 "27224326225"
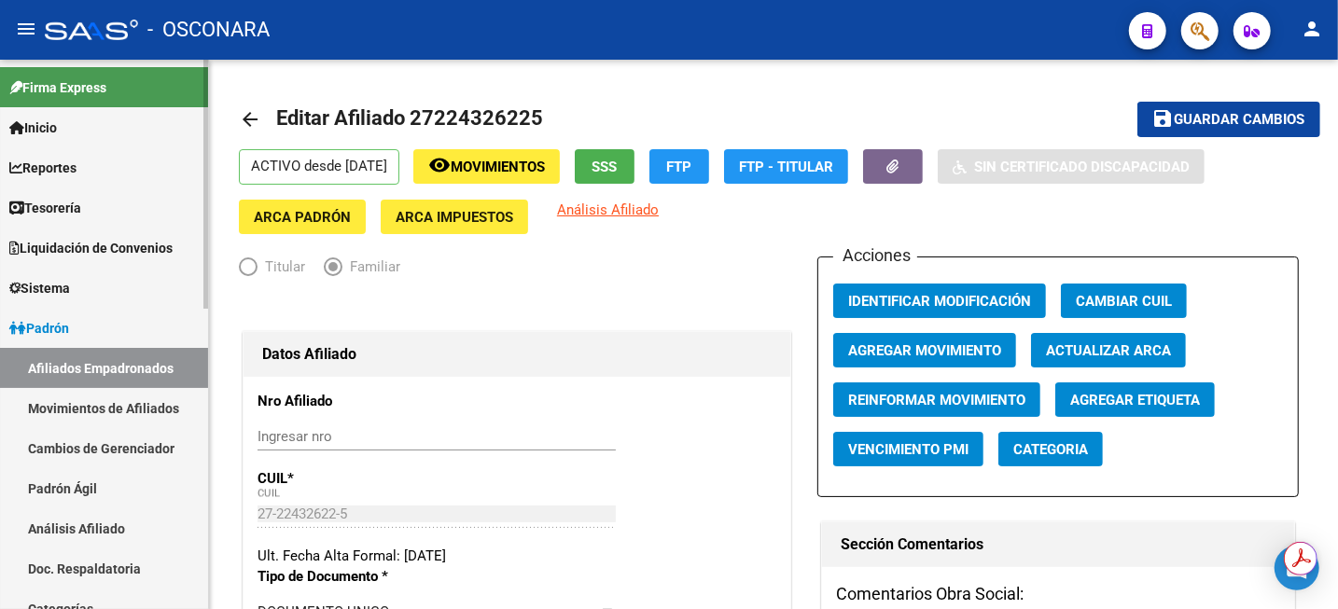
drag, startPoint x: 113, startPoint y: 532, endPoint x: 204, endPoint y: 391, distance: 168.0
click at [113, 532] on link "Análisis Afiliado" at bounding box center [104, 529] width 208 height 40
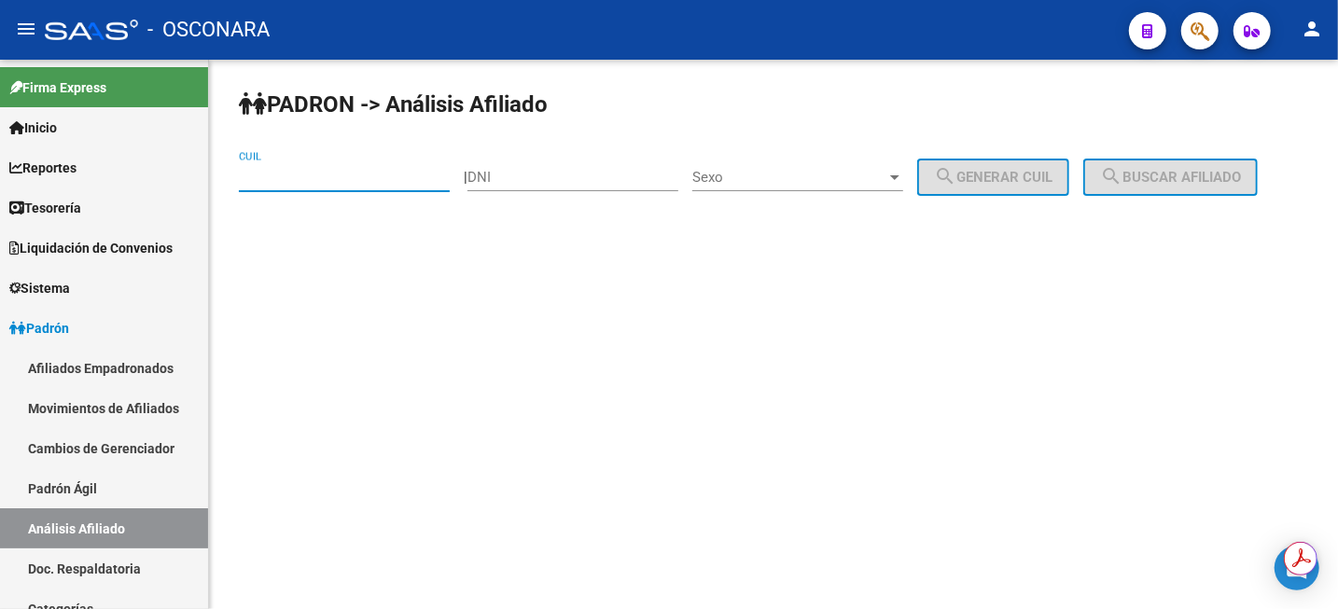
paste input "27-22432622-5"
drag, startPoint x: 283, startPoint y: 178, endPoint x: 668, endPoint y: 176, distance: 385.4
click at [283, 177] on input "CUIL" at bounding box center [344, 177] width 211 height 17
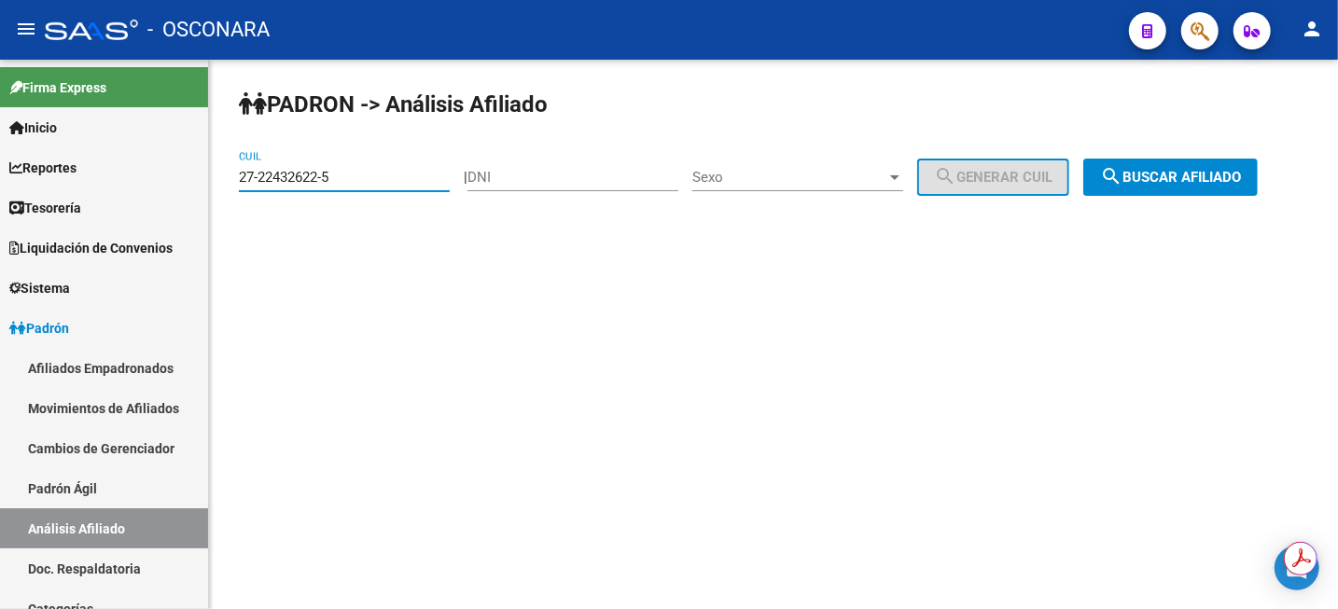
type input "27-22432622-5"
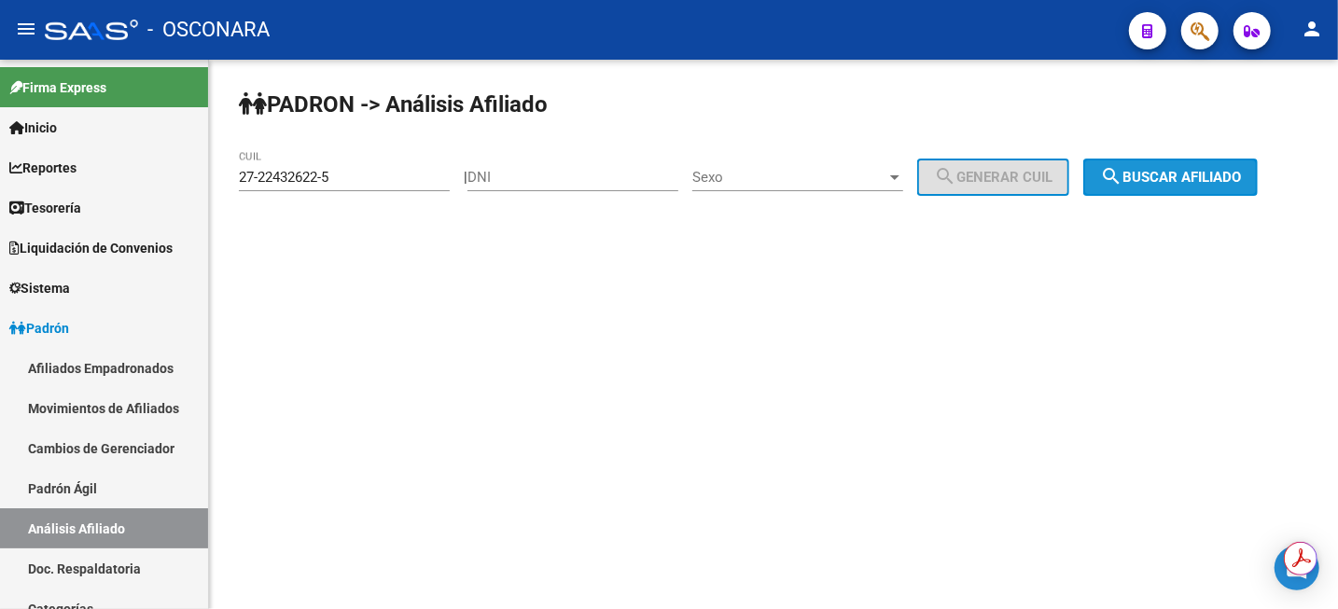
click at [1191, 174] on span "search Buscar afiliado" at bounding box center [1170, 177] width 141 height 17
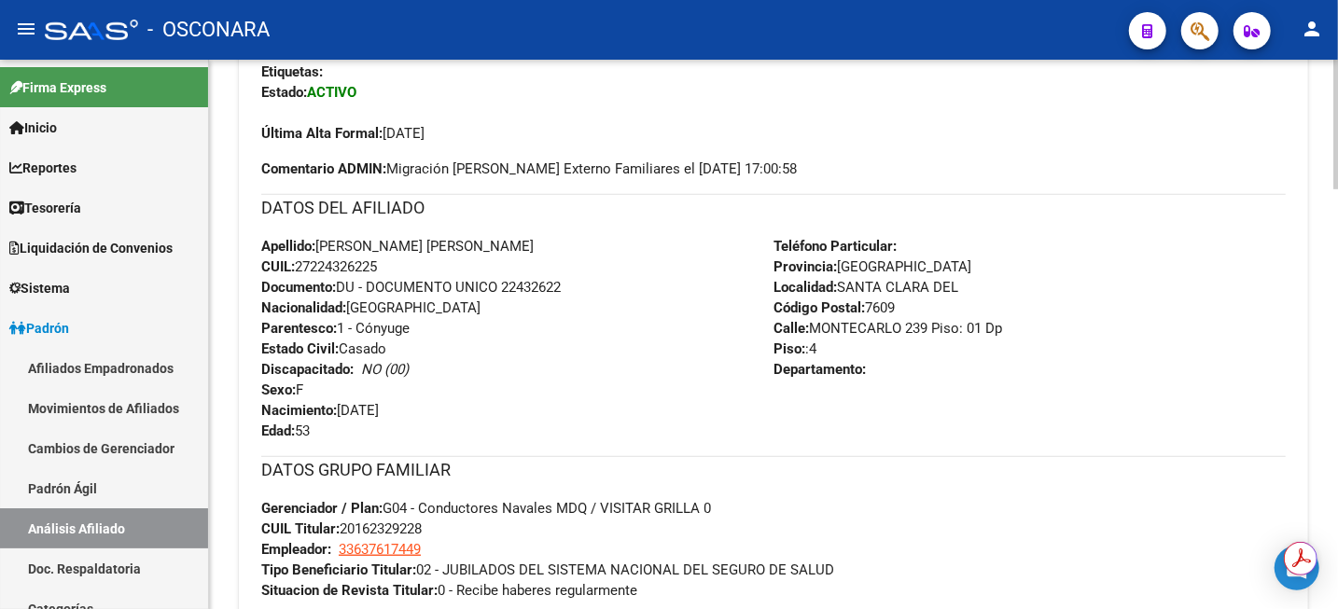
scroll to position [583, 0]
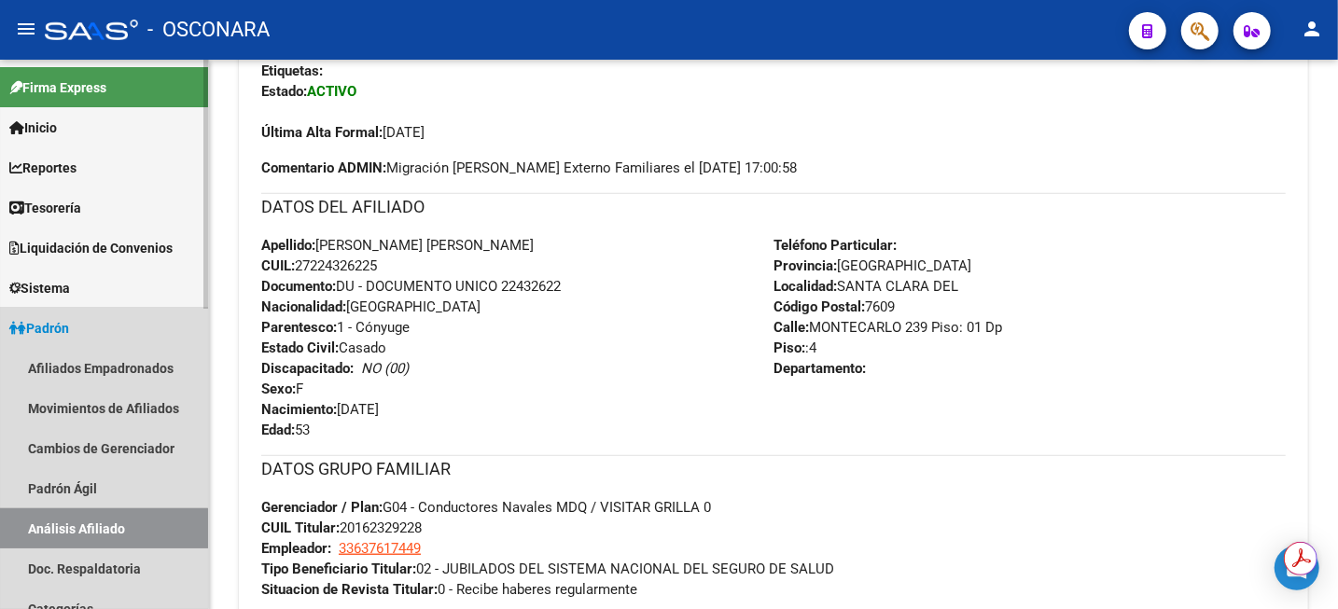
click at [85, 538] on link "Análisis Afiliado" at bounding box center [104, 529] width 208 height 40
click at [118, 475] on link "Padrón Ágil" at bounding box center [104, 488] width 208 height 40
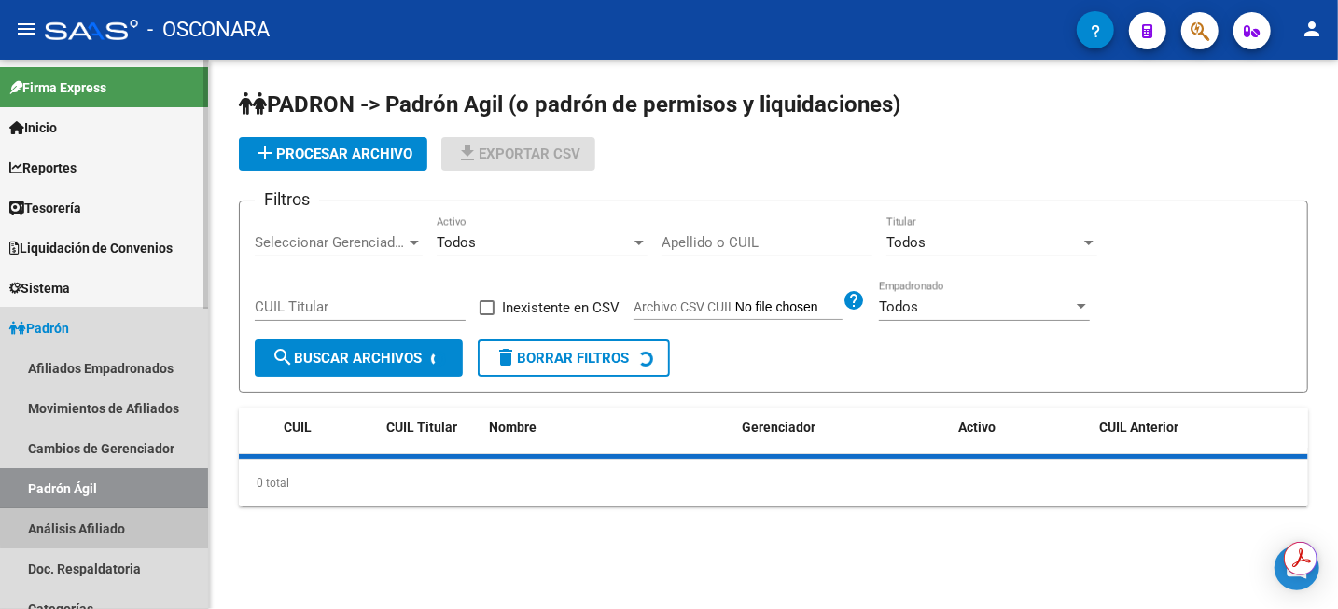
click at [119, 520] on link "Análisis Afiliado" at bounding box center [104, 529] width 208 height 40
